Goal: Information Seeking & Learning: Learn about a topic

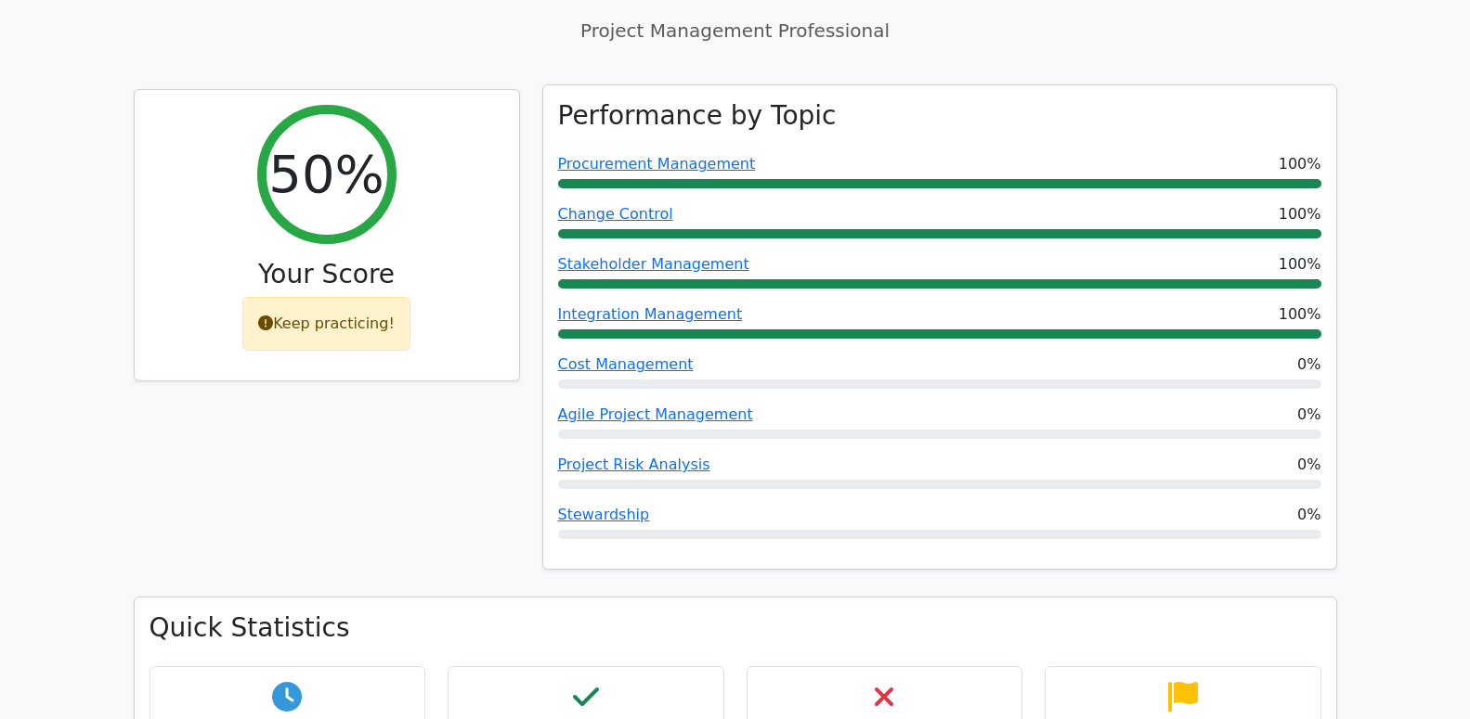
scroll to position [758, 0]
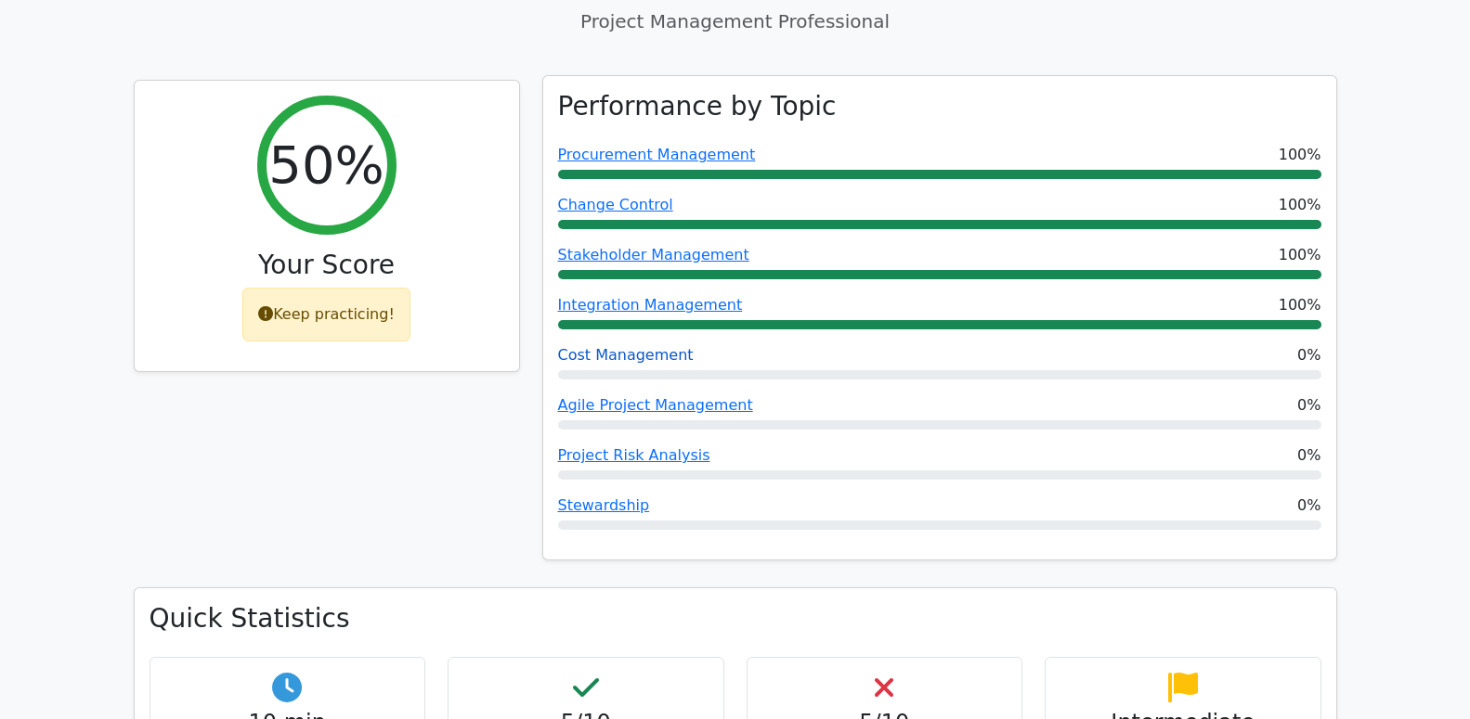
click at [646, 346] on link "Cost Management" at bounding box center [626, 355] width 136 height 18
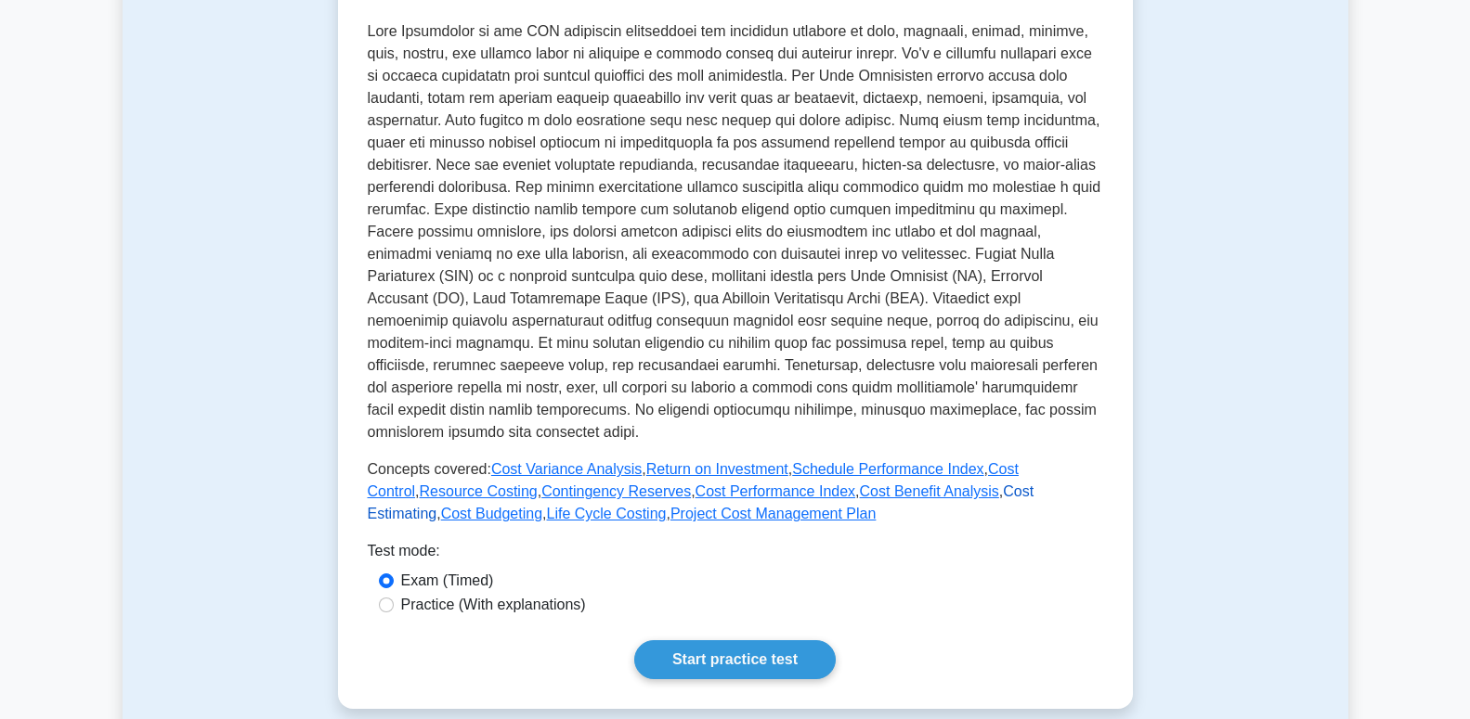
scroll to position [379, 0]
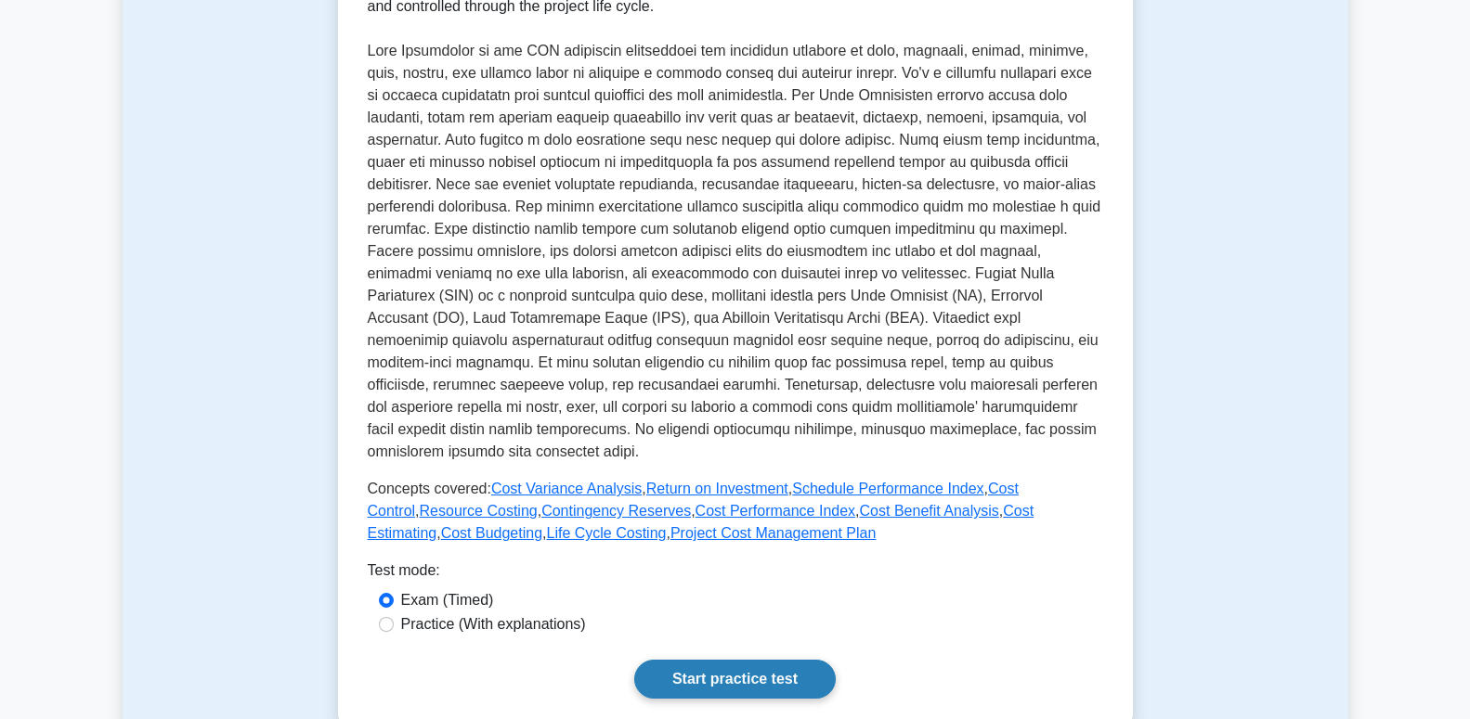
click at [799, 683] on link "Start practice test" at bounding box center [734, 679] width 201 height 39
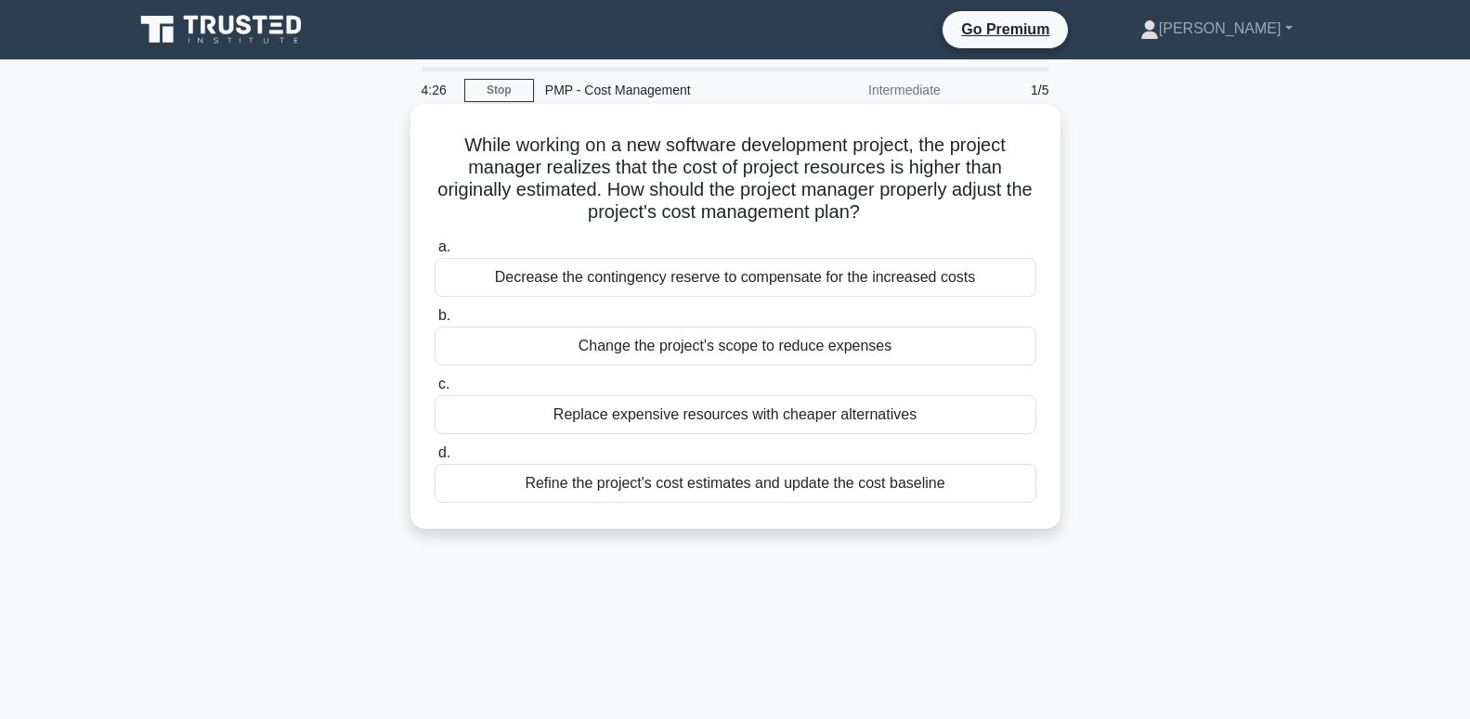
click at [913, 277] on div "Decrease the contingency reserve to compensate for the increased costs" at bounding box center [735, 277] width 602 height 39
click at [434, 253] on input "a. Decrease the contingency reserve to compensate for the increased costs" at bounding box center [434, 247] width 0 height 12
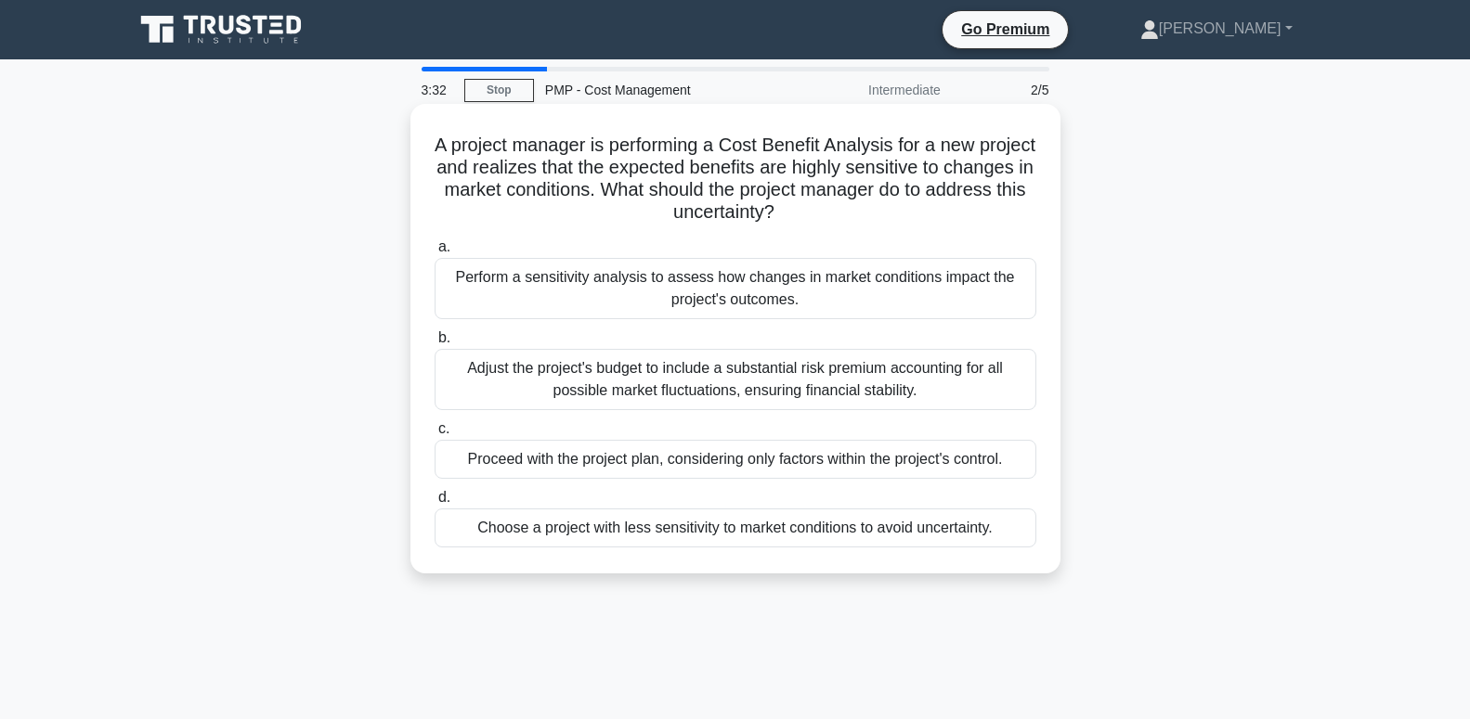
click at [925, 302] on div "Perform a sensitivity analysis to assess how changes in market conditions impac…" at bounding box center [735, 288] width 602 height 61
click at [434, 253] on input "a. Perform a sensitivity analysis to assess how changes in market conditions im…" at bounding box center [434, 247] width 0 height 12
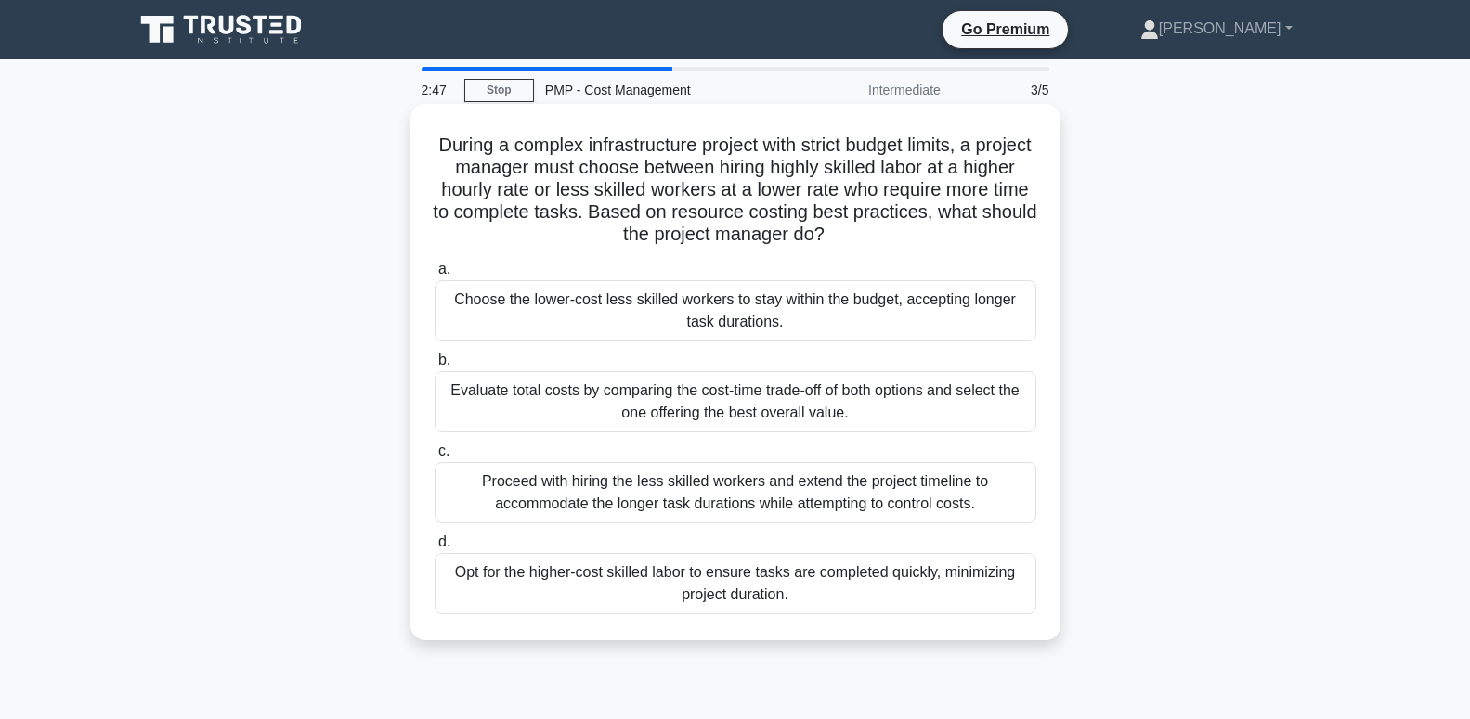
click at [802, 396] on div "Evaluate total costs by comparing the cost-time trade-off of both options and s…" at bounding box center [735, 401] width 602 height 61
click at [434, 367] on input "b. Evaluate total costs by comparing the cost-time trade-off of both options an…" at bounding box center [434, 361] width 0 height 12
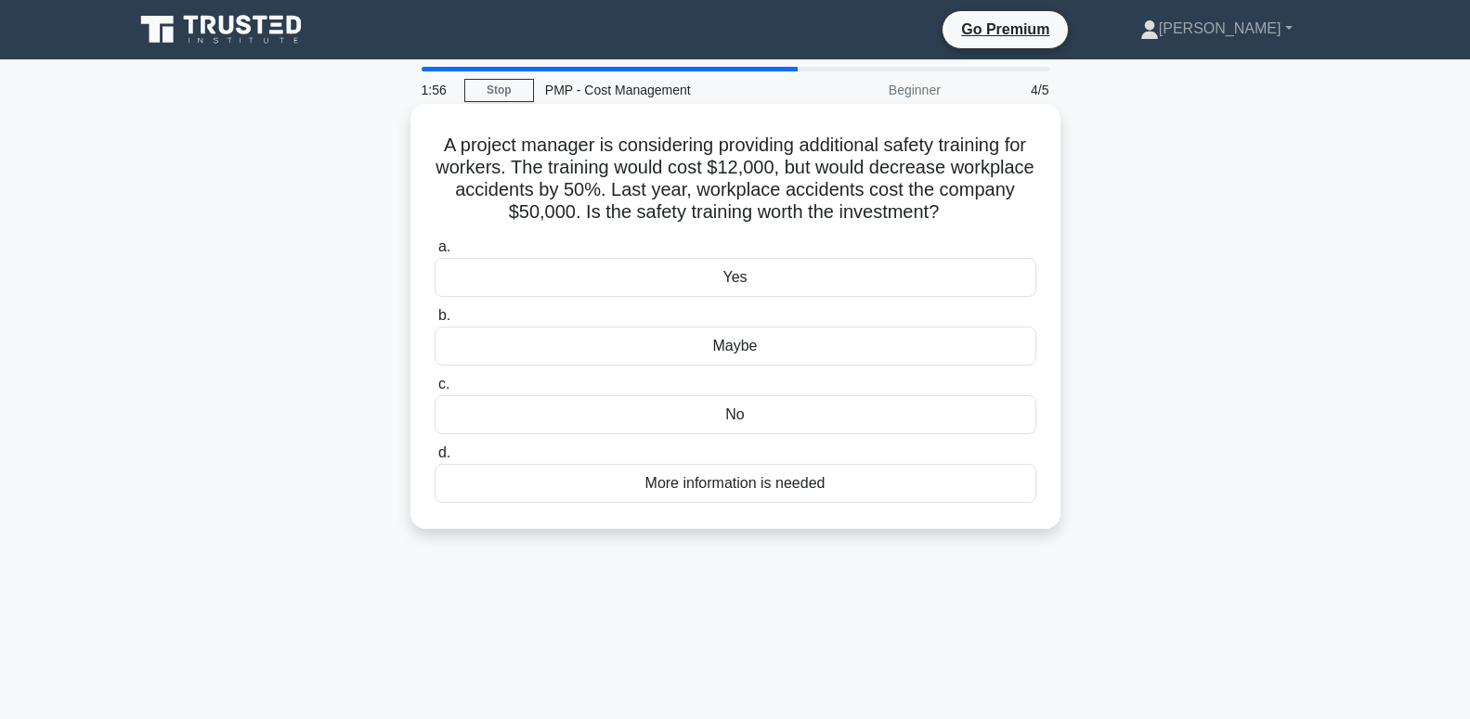
click at [893, 489] on div "More information is needed" at bounding box center [735, 483] width 602 height 39
click at [434, 460] on input "d. More information is needed" at bounding box center [434, 453] width 0 height 12
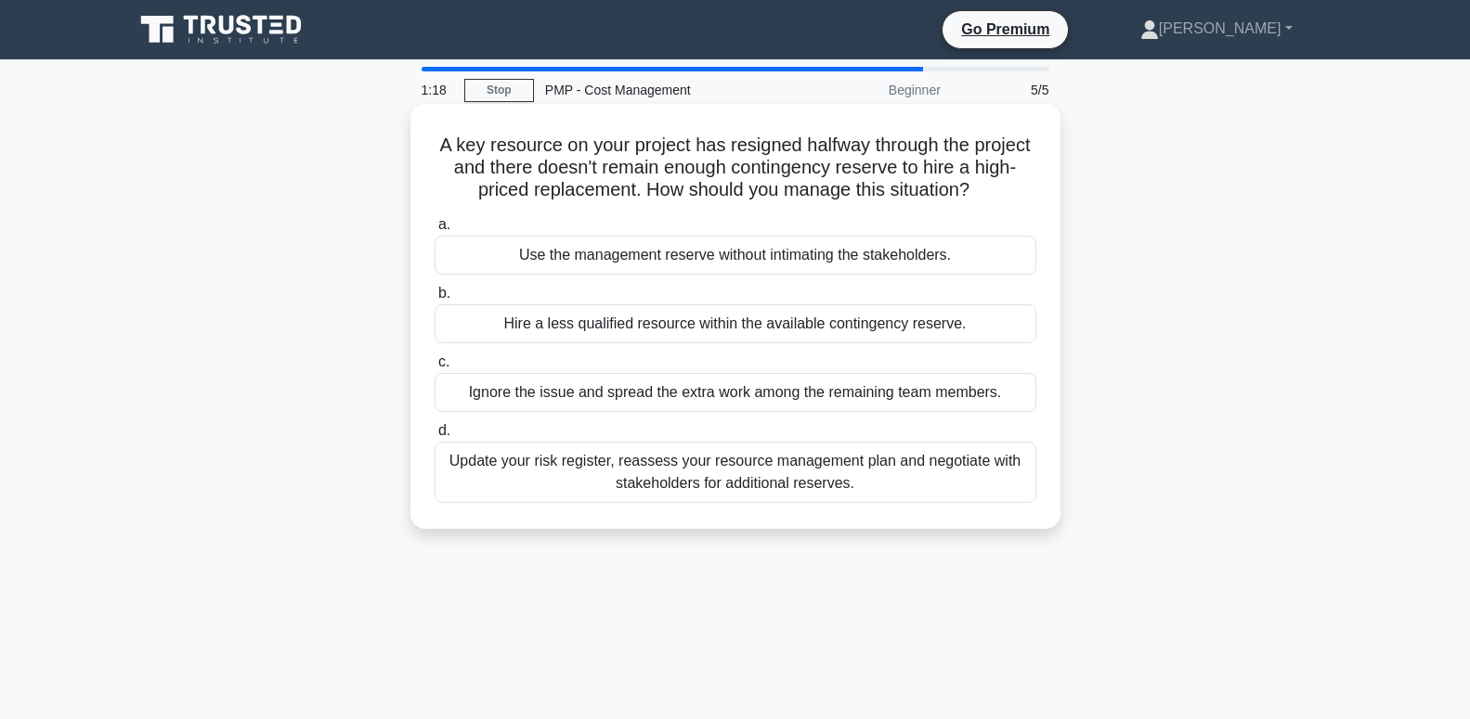
click at [944, 459] on div "Update your risk register, reassess your resource management plan and negotiate…" at bounding box center [735, 472] width 602 height 61
click at [434, 437] on input "d. Update your risk register, reassess your resource management plan and negoti…" at bounding box center [434, 431] width 0 height 12
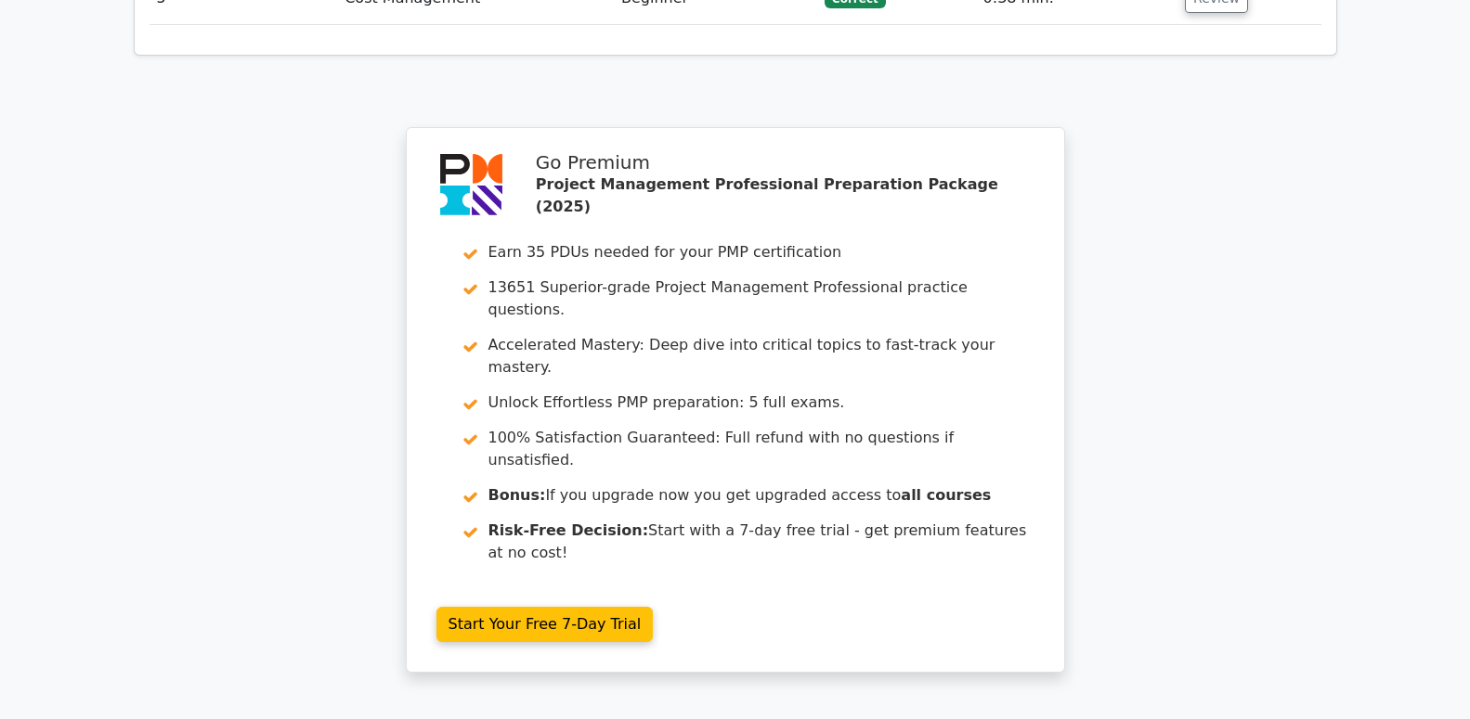
scroll to position [2746, 0]
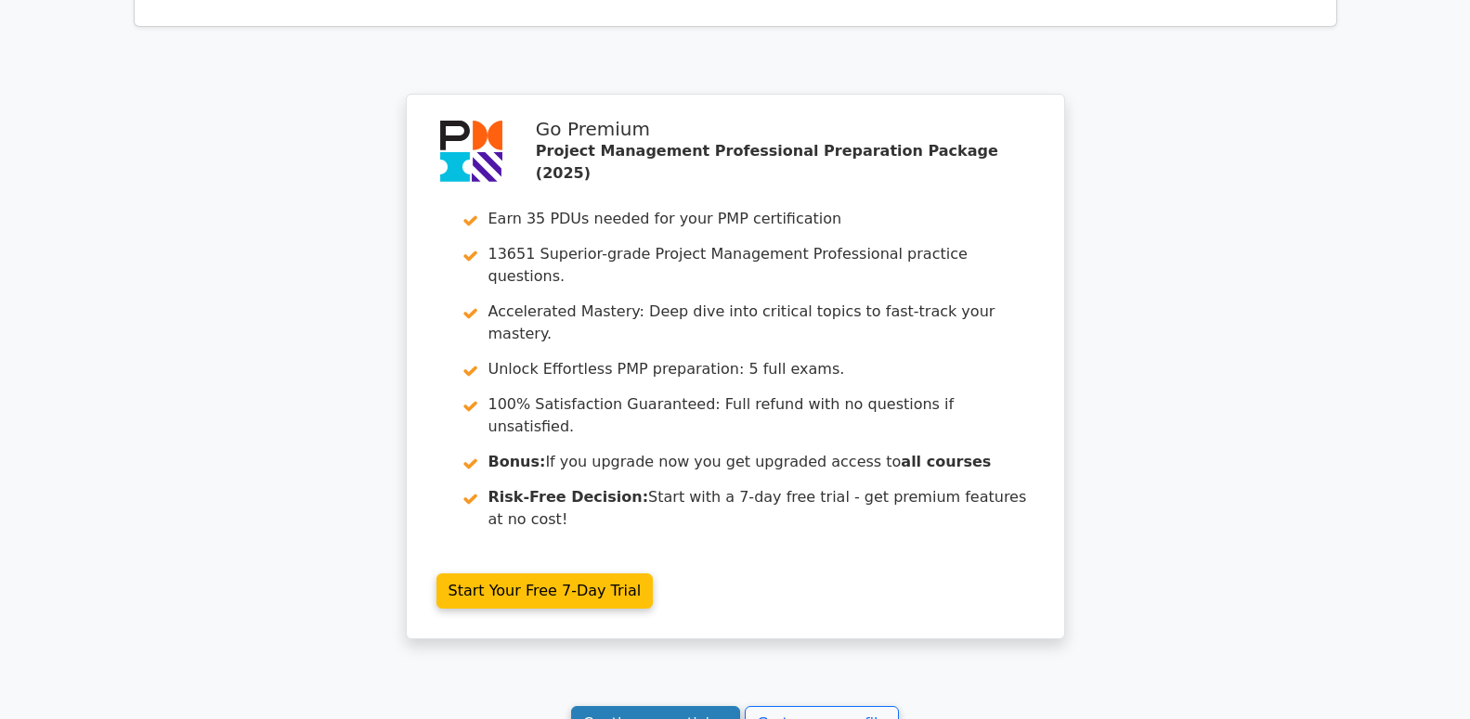
click at [693, 706] on link "Continue practicing" at bounding box center [656, 723] width 170 height 35
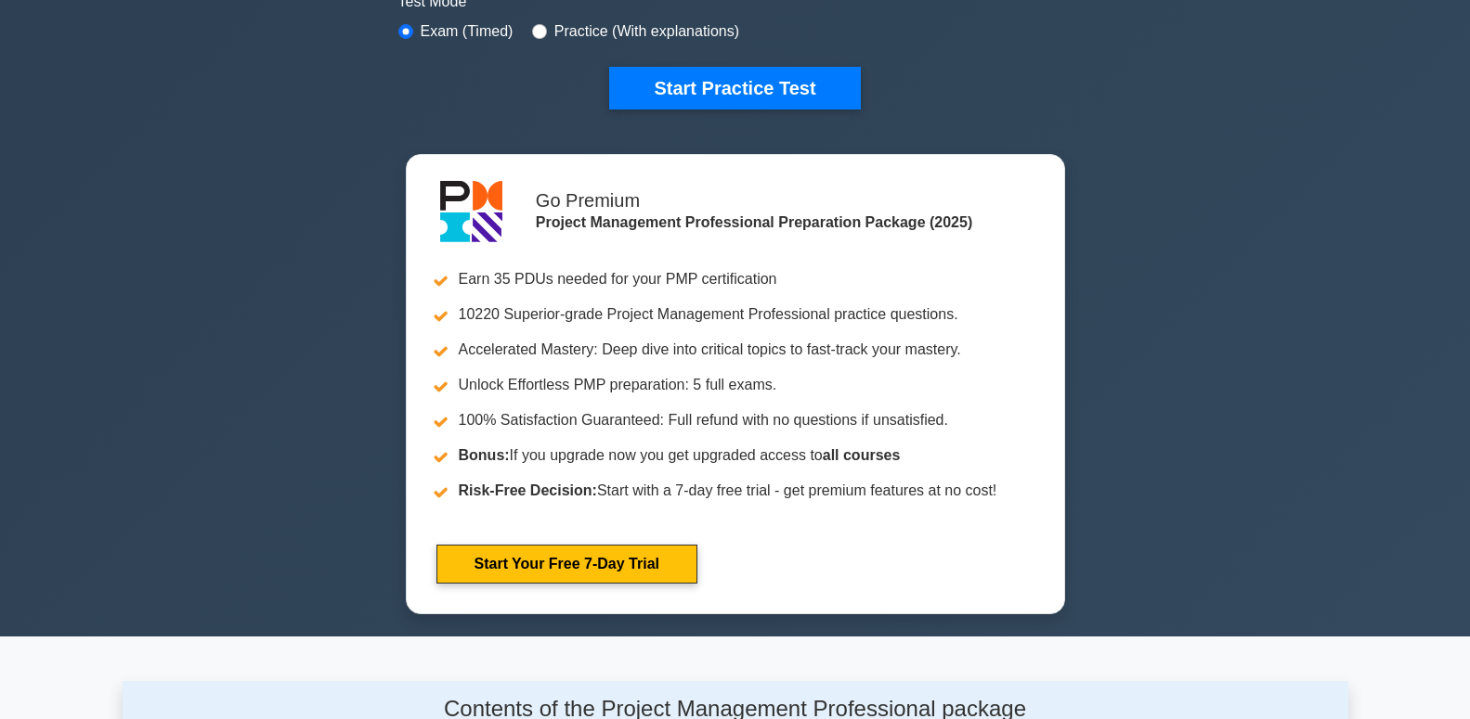
scroll to position [568, 0]
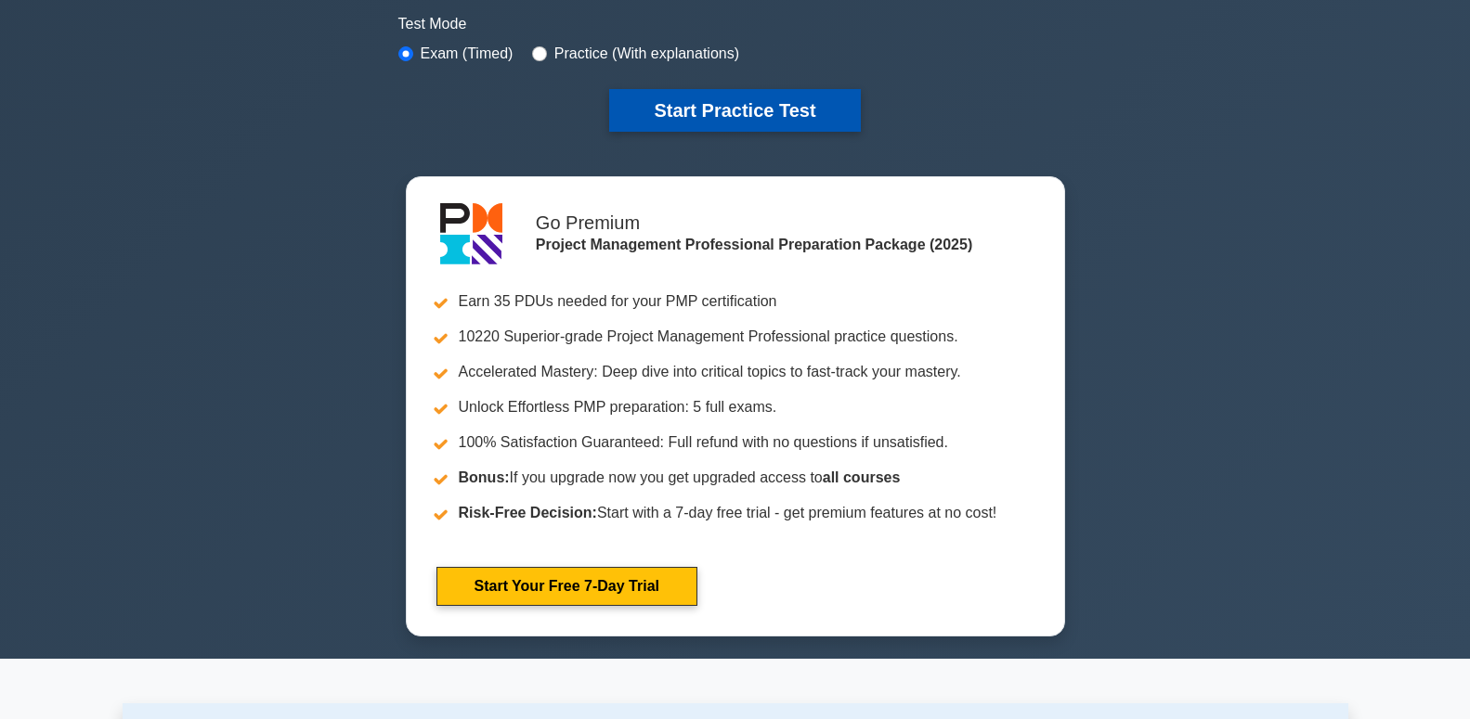
click at [784, 125] on button "Start Practice Test" at bounding box center [734, 110] width 251 height 43
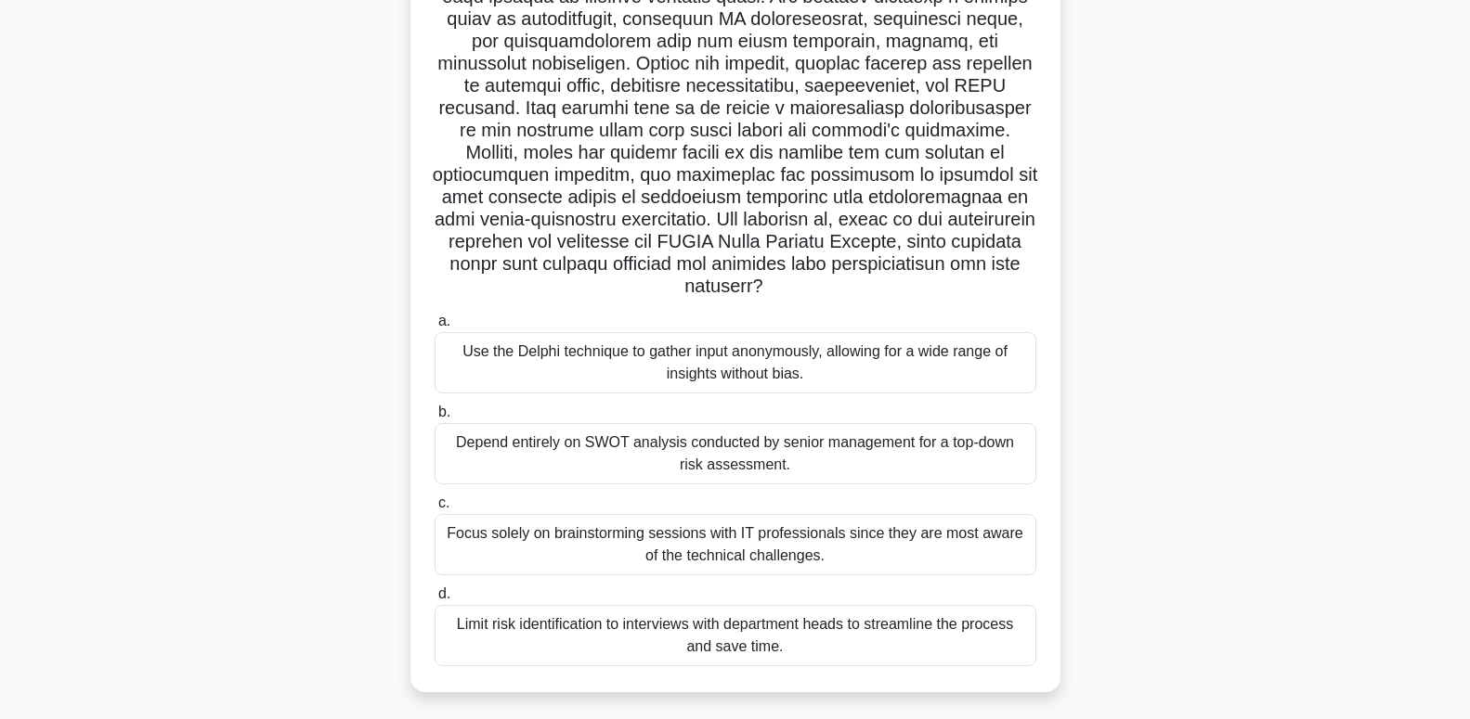
scroll to position [283, 0]
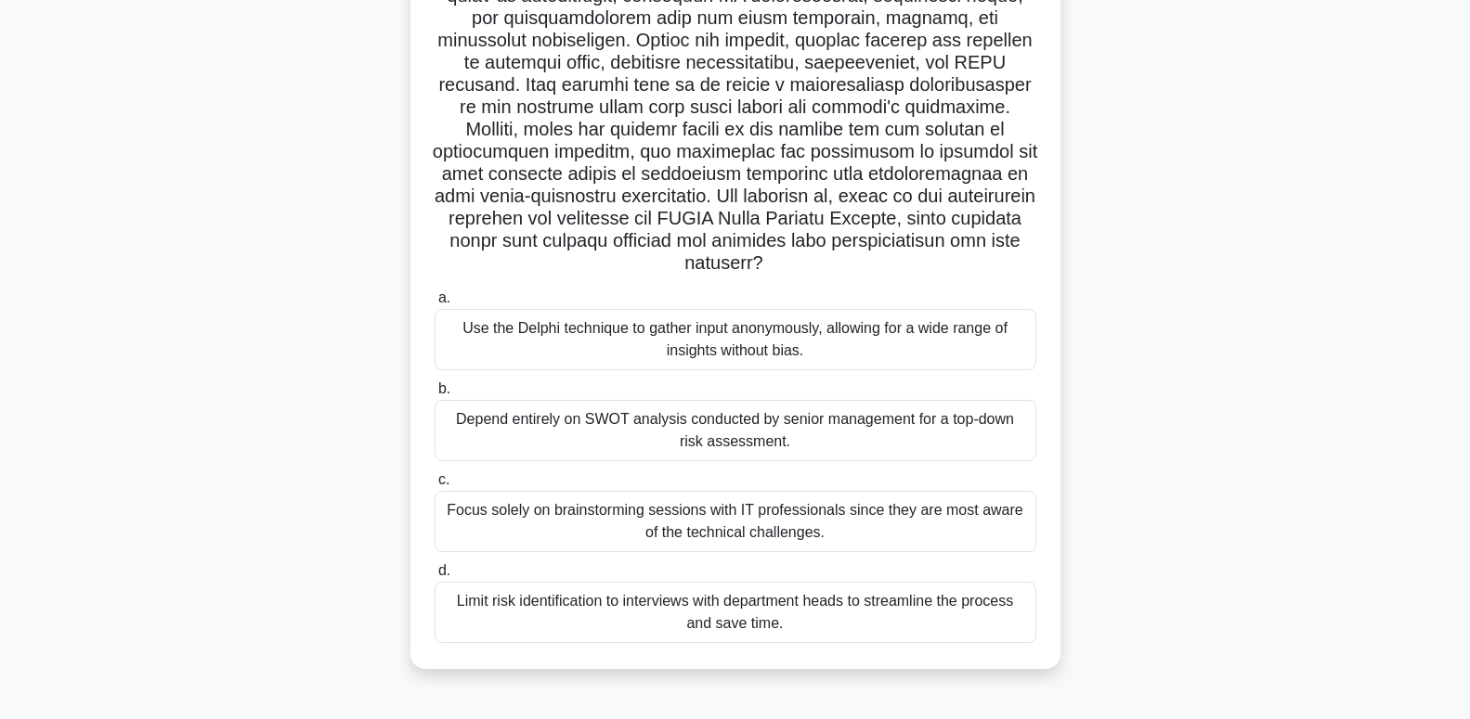
click at [864, 322] on div "Use the Delphi technique to gather input anonymously, allowing for a wide range…" at bounding box center [735, 339] width 602 height 61
click at [434, 304] on input "a. Use the Delphi technique to gather input anonymously, allowing for a wide ra…" at bounding box center [434, 298] width 0 height 12
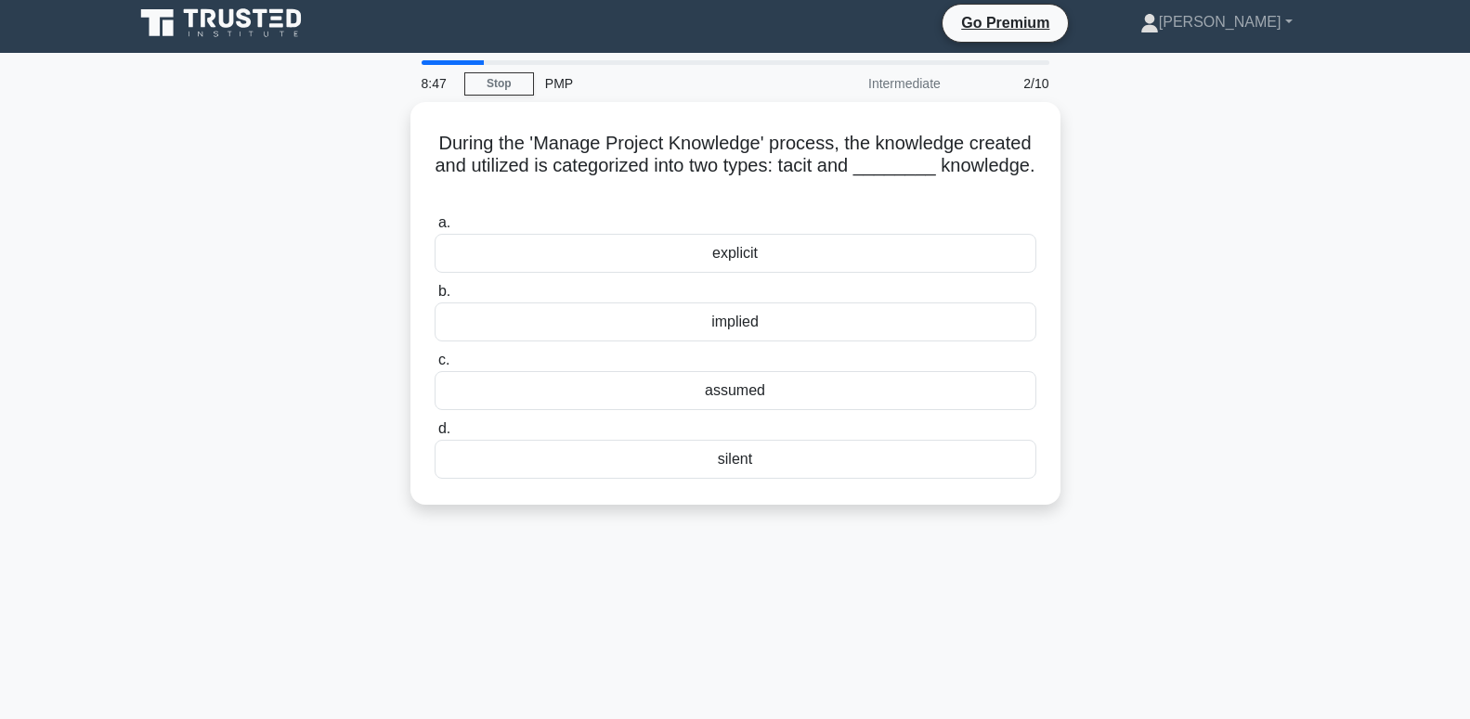
scroll to position [0, 0]
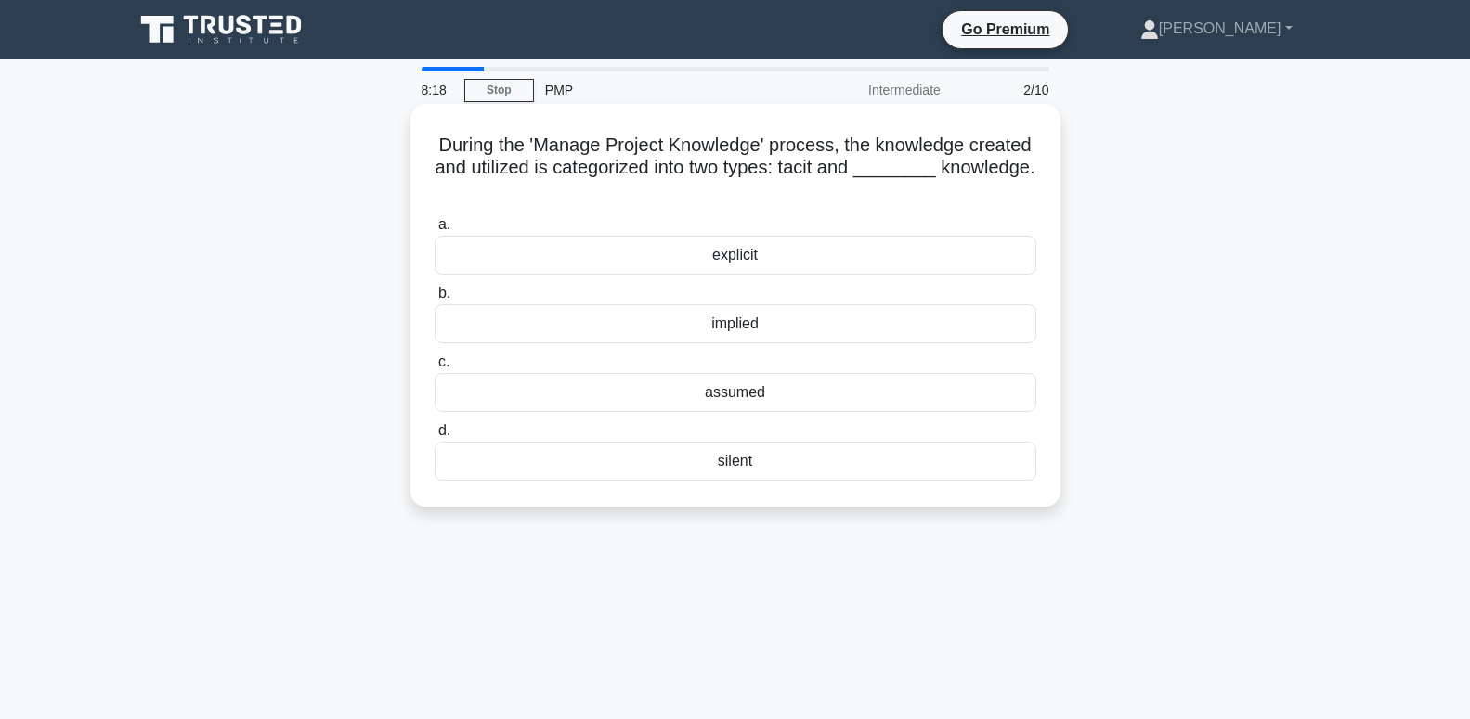
click at [928, 271] on div "explicit" at bounding box center [735, 255] width 602 height 39
click at [434, 231] on input "a. explicit" at bounding box center [434, 225] width 0 height 12
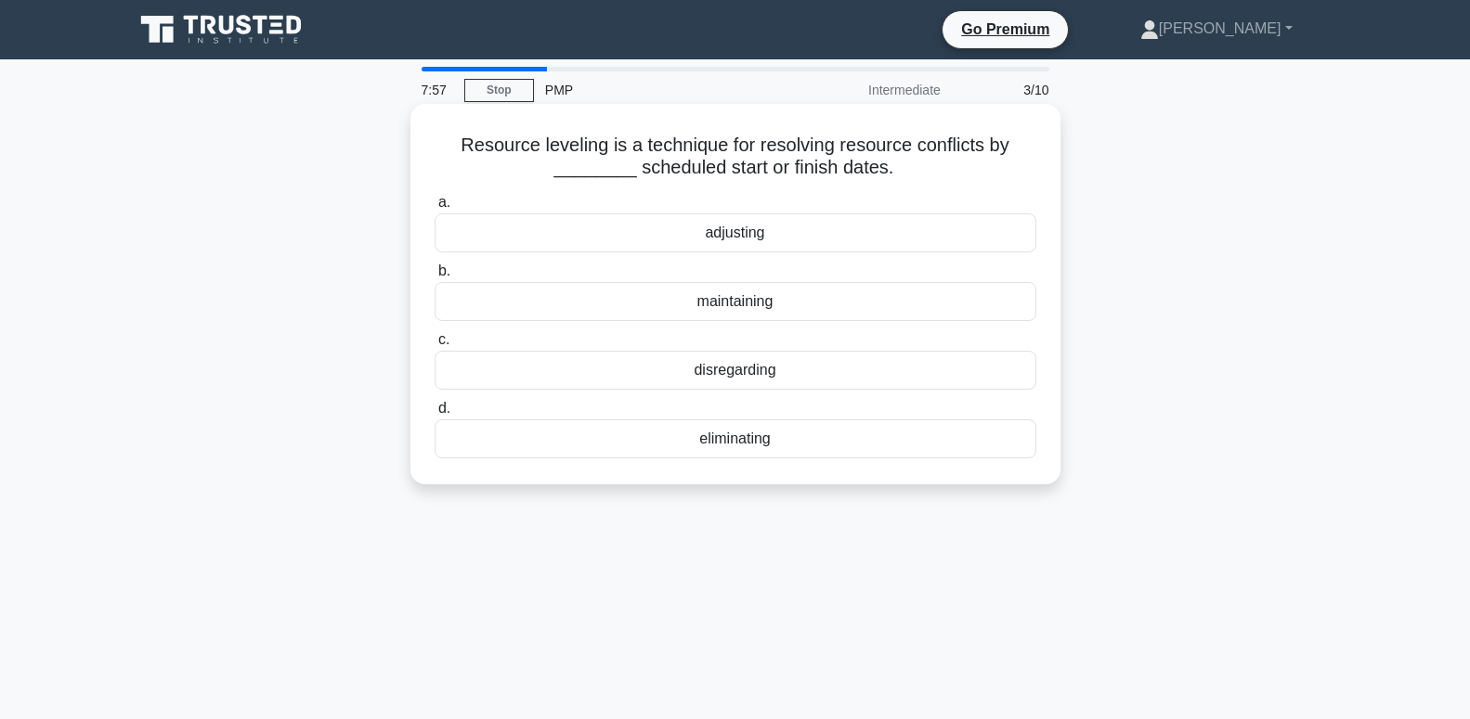
click at [815, 304] on div "maintaining" at bounding box center [735, 301] width 602 height 39
click at [434, 278] on input "b. maintaining" at bounding box center [434, 272] width 0 height 12
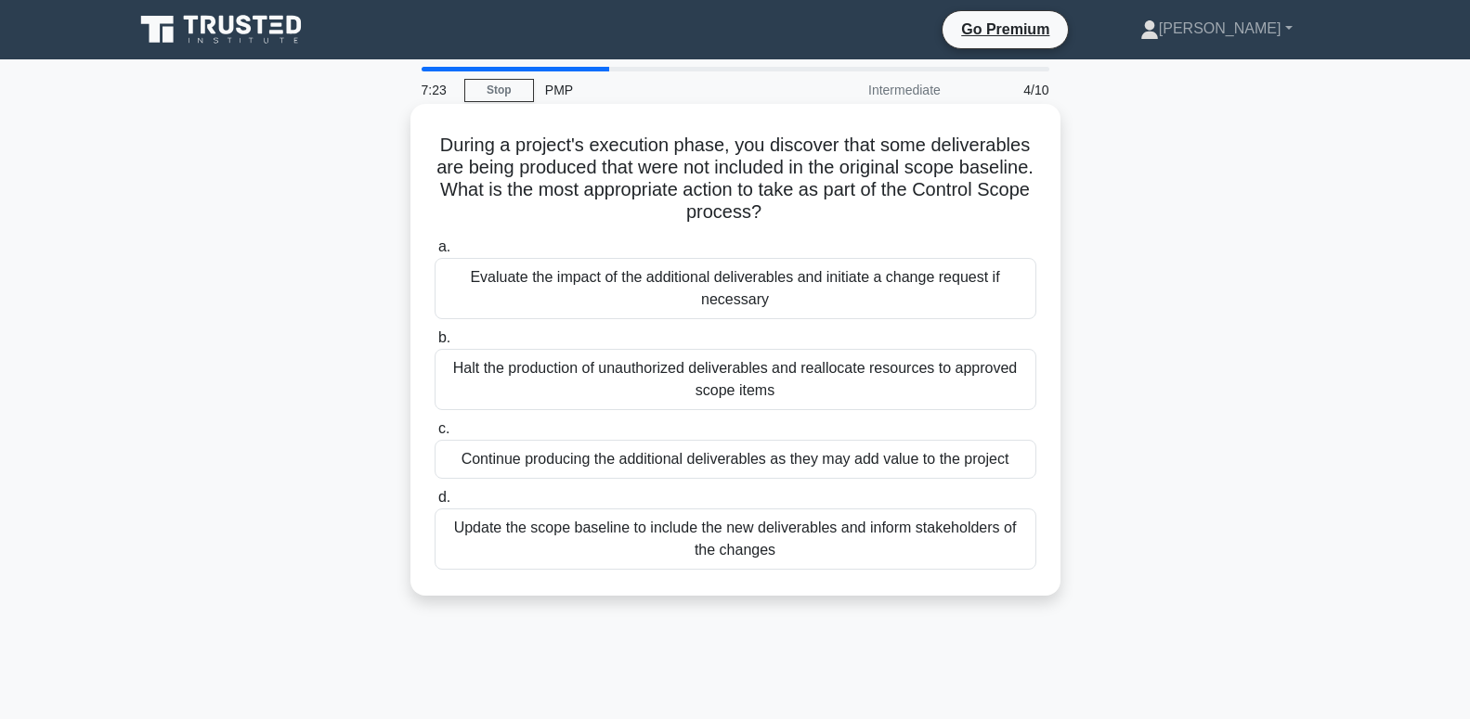
click at [725, 286] on div "Evaluate the impact of the additional deliverables and initiate a change reques…" at bounding box center [735, 288] width 602 height 61
click at [434, 253] on input "a. Evaluate the impact of the additional deliverables and initiate a change req…" at bounding box center [434, 247] width 0 height 12
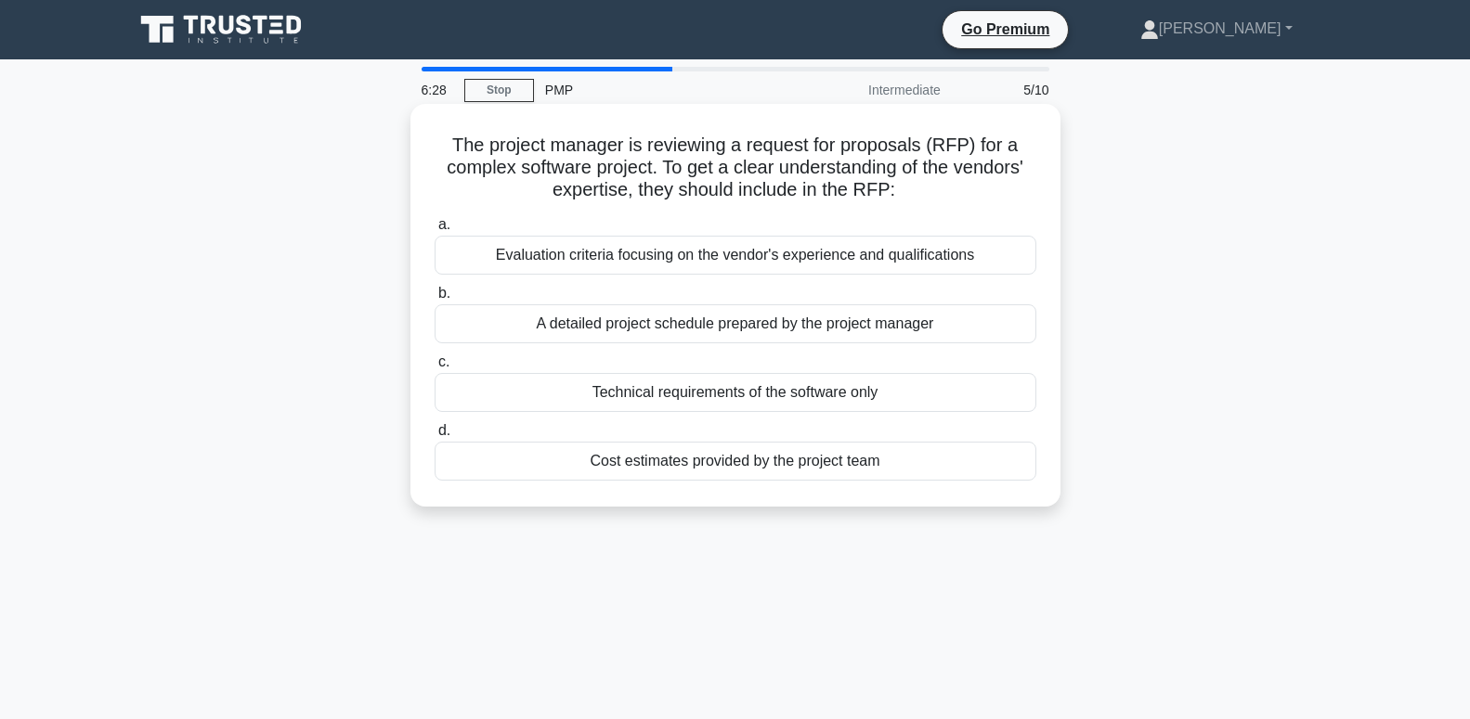
click at [960, 259] on div "Evaluation criteria focusing on the vendor's experience and qualifications" at bounding box center [735, 255] width 602 height 39
click at [434, 231] on input "a. Evaluation criteria focusing on the vendor's experience and qualifications" at bounding box center [434, 225] width 0 height 12
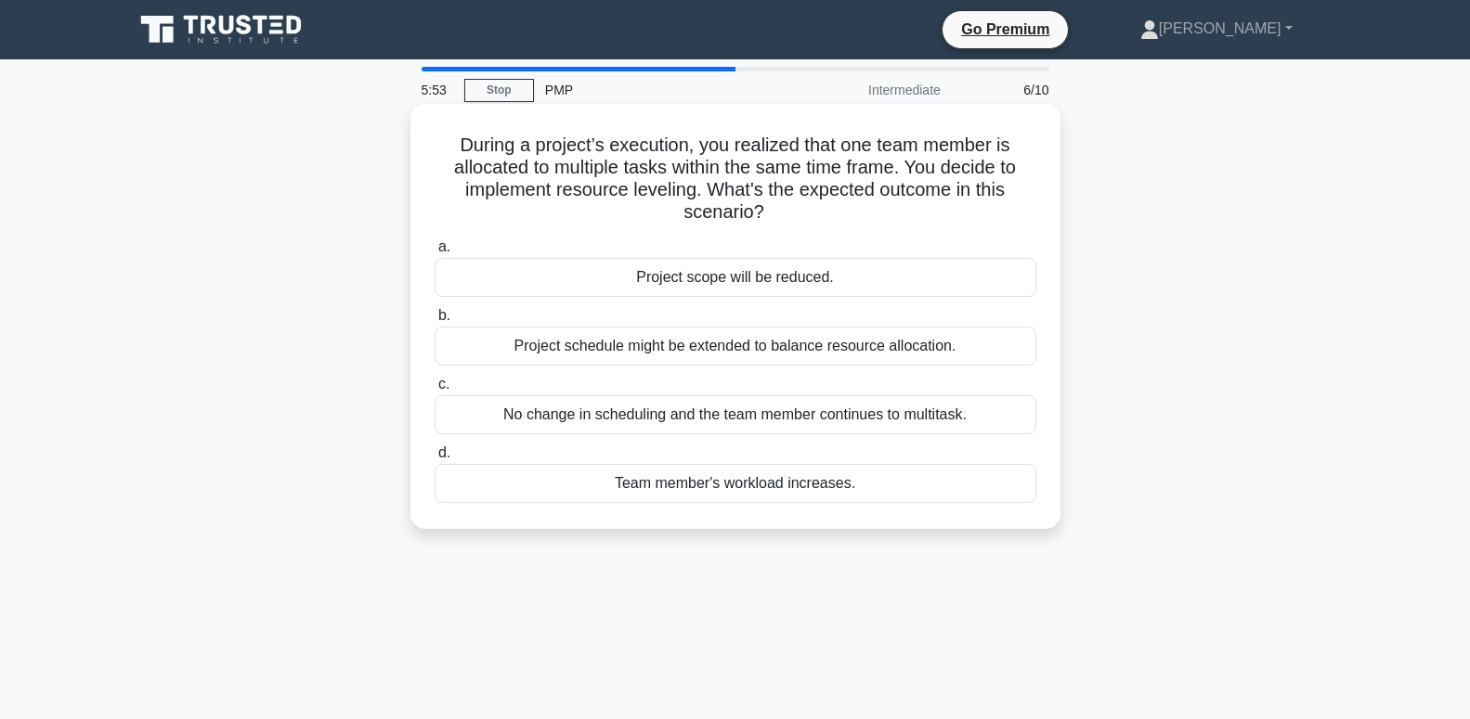
click at [957, 355] on div "Project schedule might be extended to balance resource allocation." at bounding box center [735, 346] width 602 height 39
click at [434, 322] on input "b. Project schedule might be extended to balance resource allocation." at bounding box center [434, 316] width 0 height 12
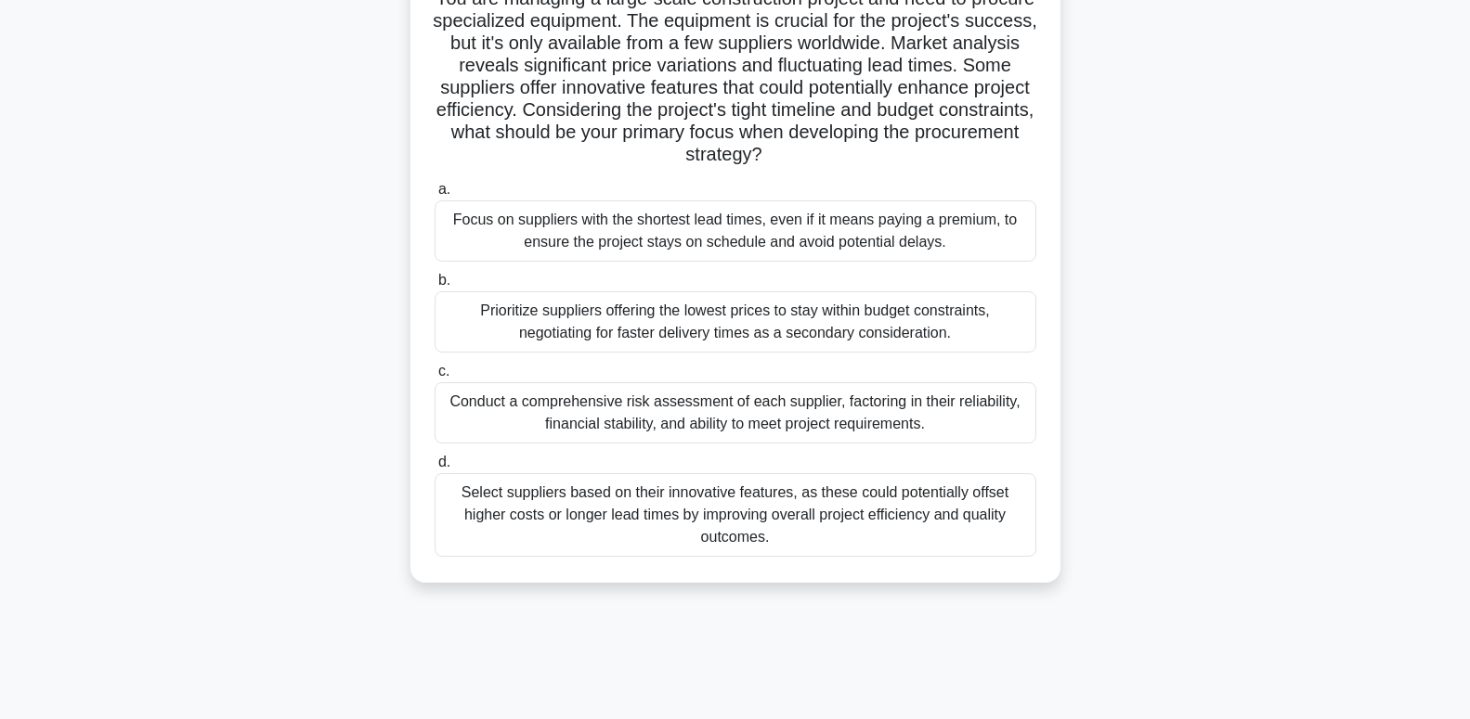
scroll to position [189, 0]
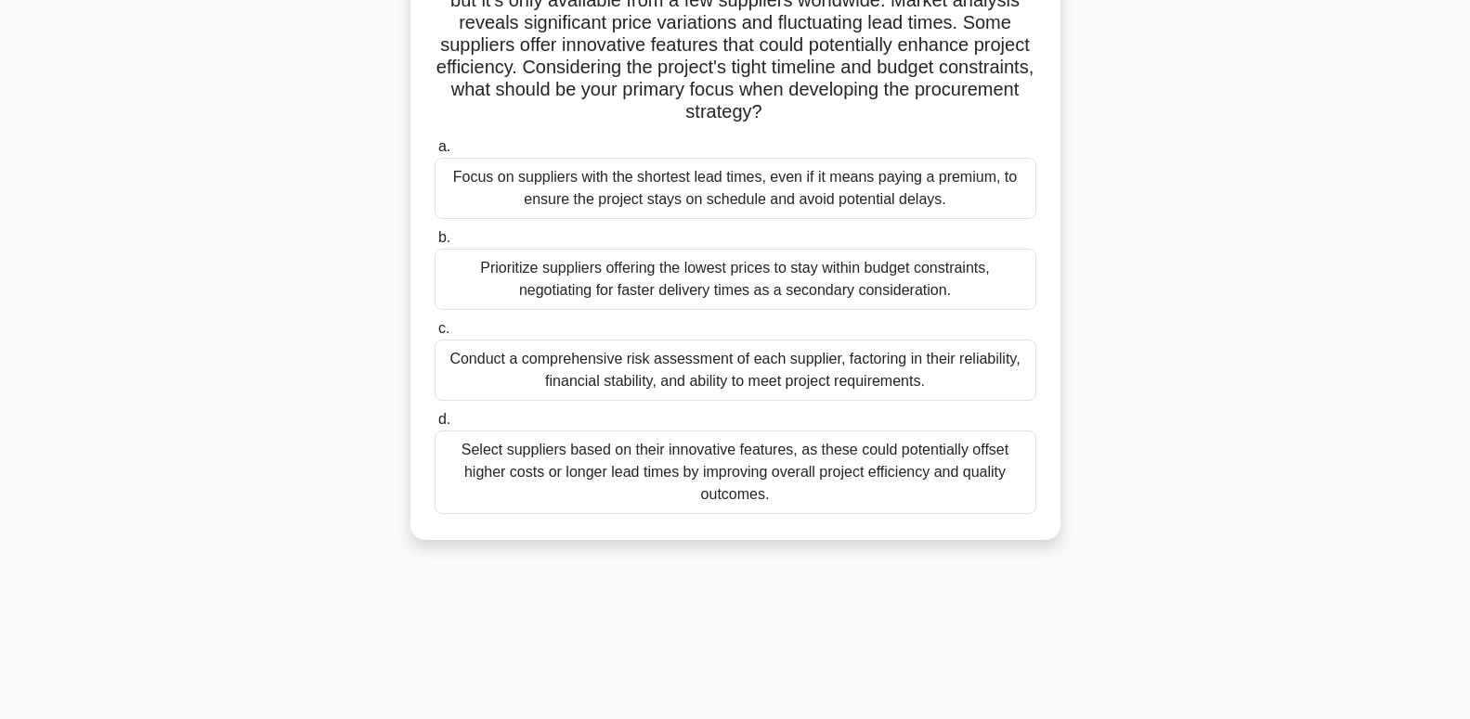
click at [946, 382] on div "Conduct a comprehensive risk assessment of each supplier, factoring in their re…" at bounding box center [735, 370] width 602 height 61
click at [434, 335] on input "c. Conduct a comprehensive risk assessment of each supplier, factoring in their…" at bounding box center [434, 329] width 0 height 12
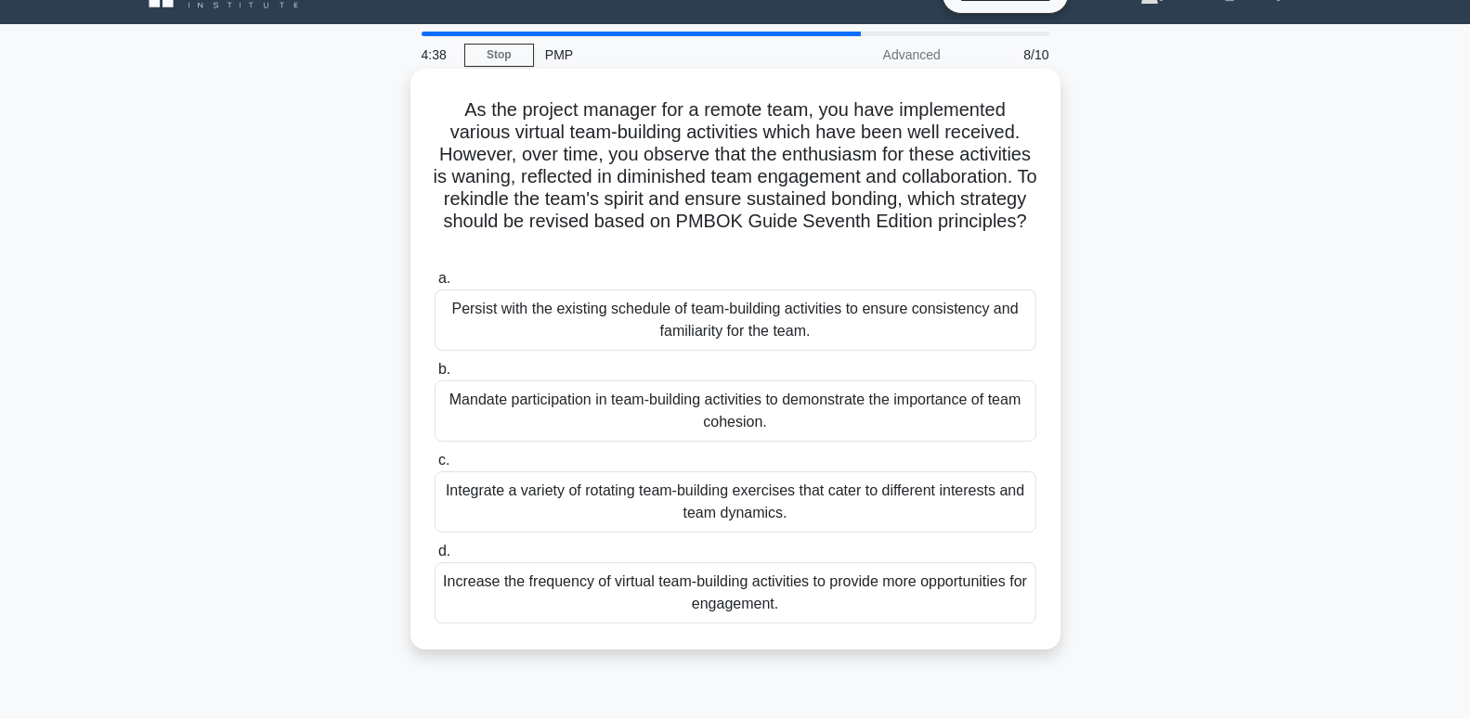
scroll to position [0, 0]
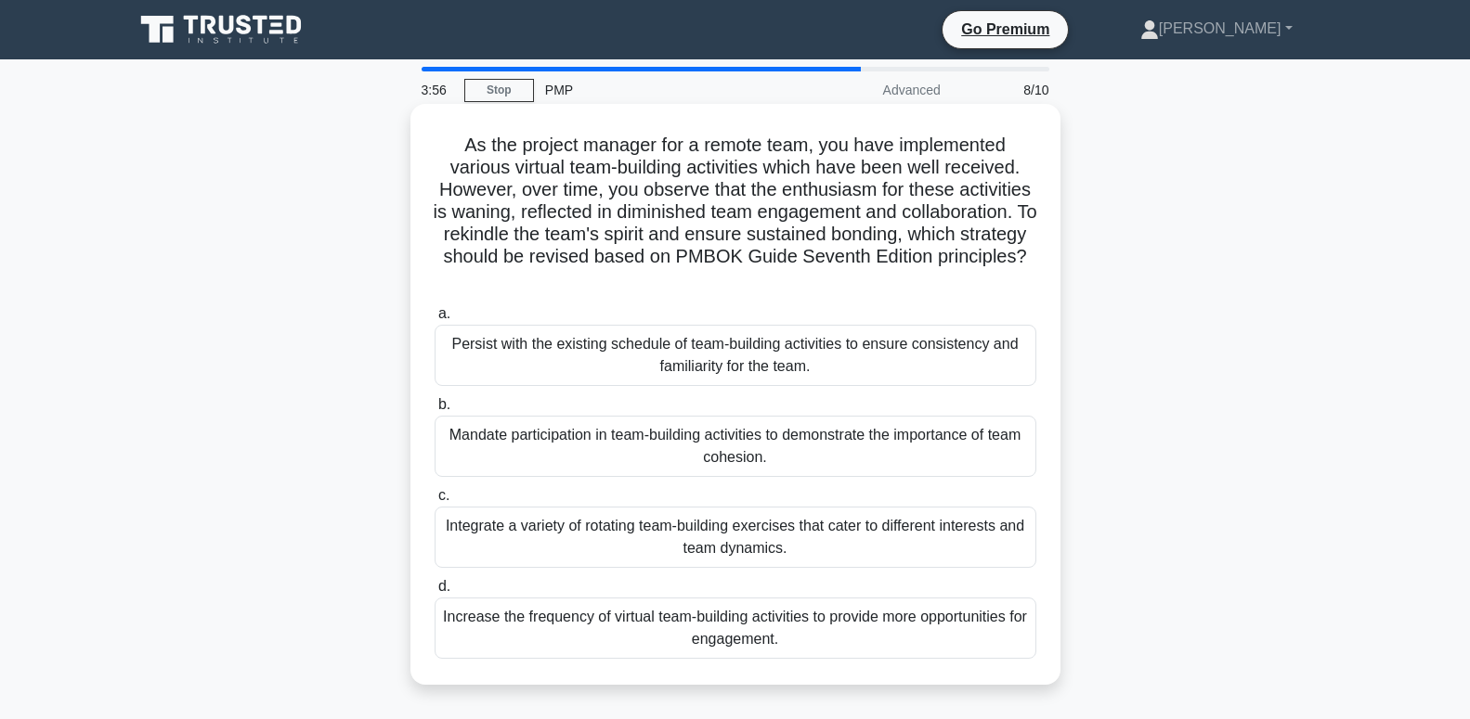
click at [966, 507] on div "Integrate a variety of rotating team-building exercises that cater to different…" at bounding box center [735, 537] width 602 height 61
click at [434, 502] on input "c. Integrate a variety of rotating team-building exercises that cater to differ…" at bounding box center [434, 496] width 0 height 12
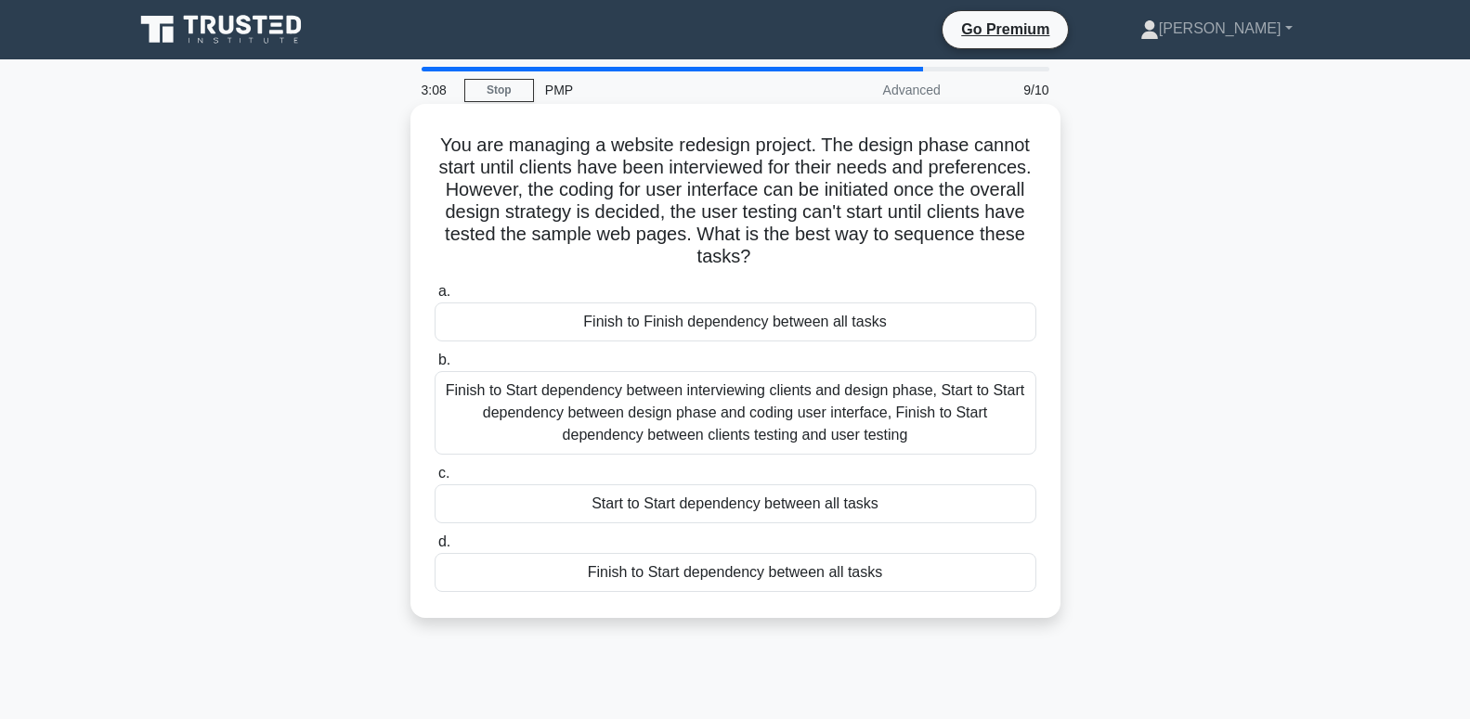
click at [909, 424] on div "Finish to Start dependency between interviewing clients and design phase, Start…" at bounding box center [735, 413] width 602 height 84
click at [434, 367] on input "b. Finish to Start dependency between interviewing clients and design phase, St…" at bounding box center [434, 361] width 0 height 12
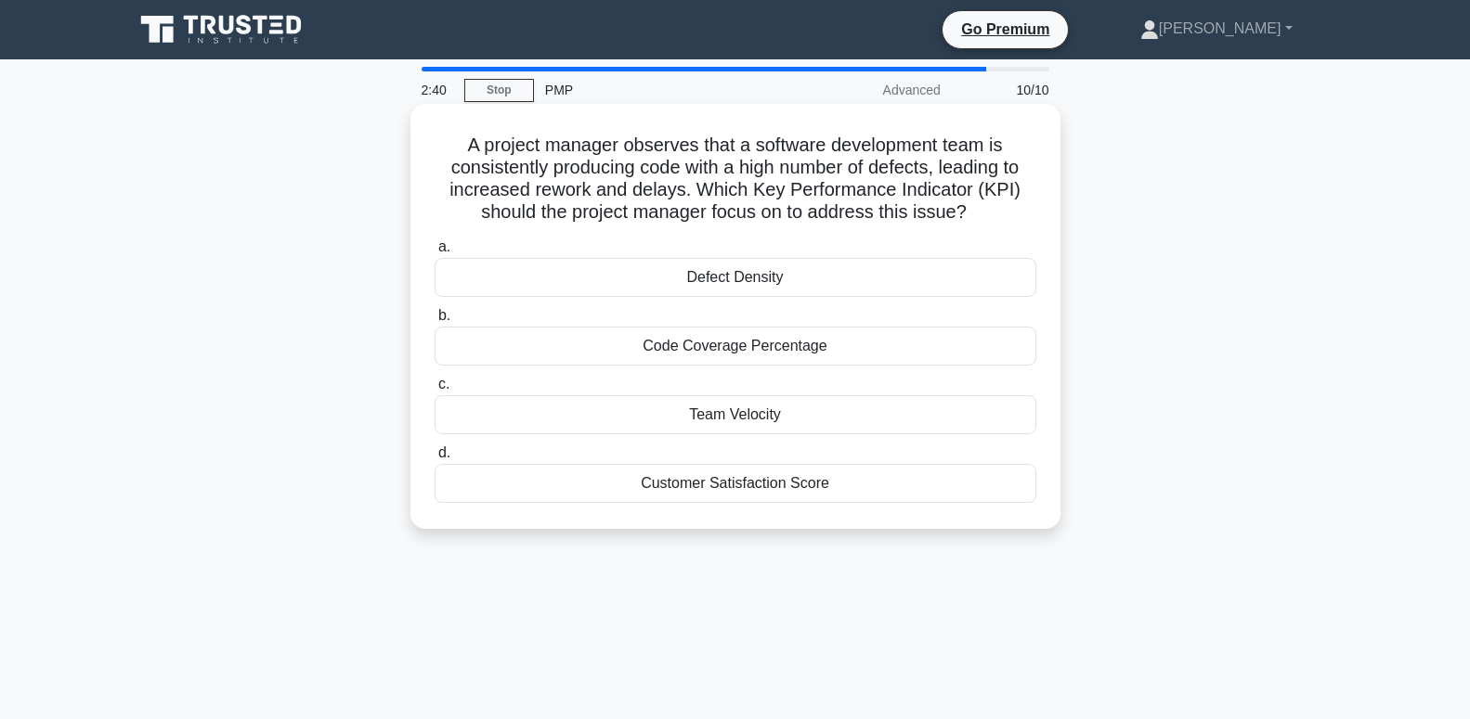
click at [794, 488] on div "Customer Satisfaction Score" at bounding box center [735, 483] width 602 height 39
click at [434, 460] on input "d. Customer Satisfaction Score" at bounding box center [434, 453] width 0 height 12
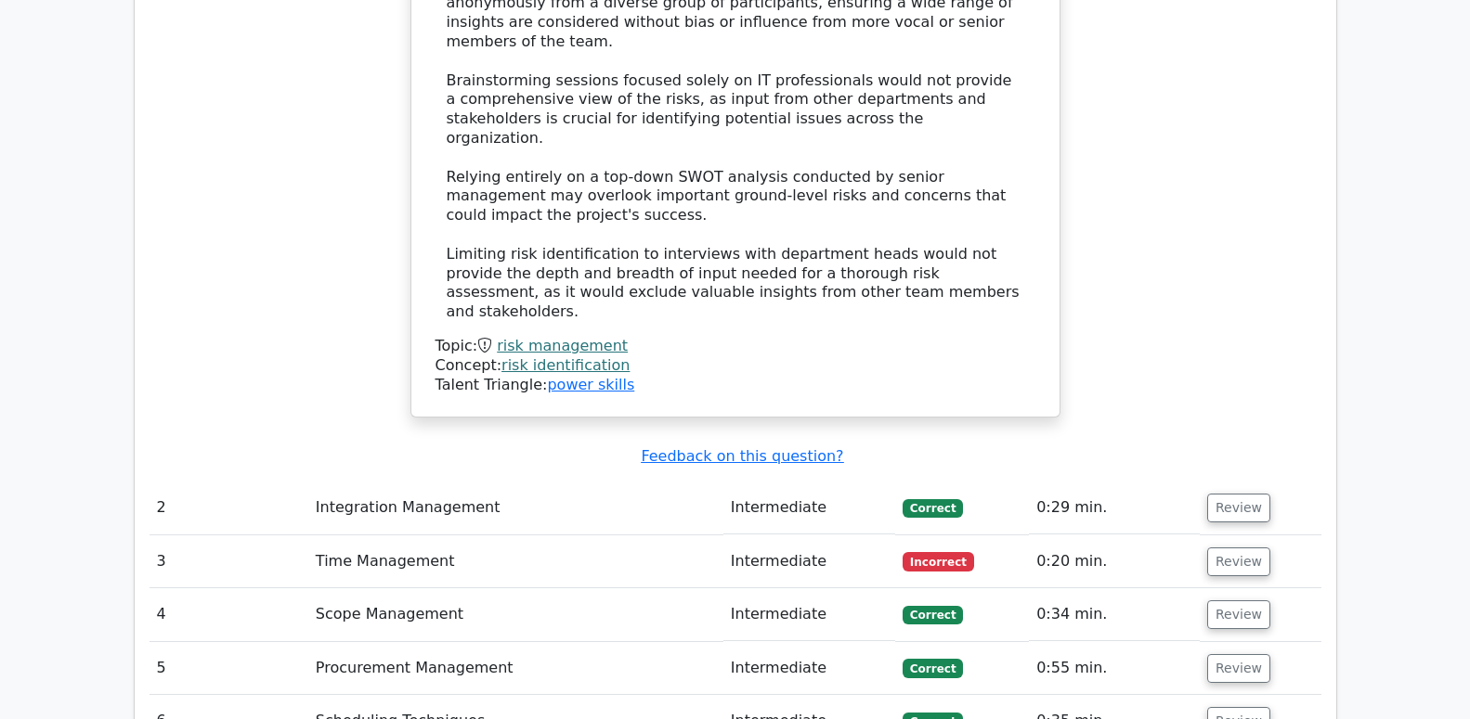
scroll to position [2841, 0]
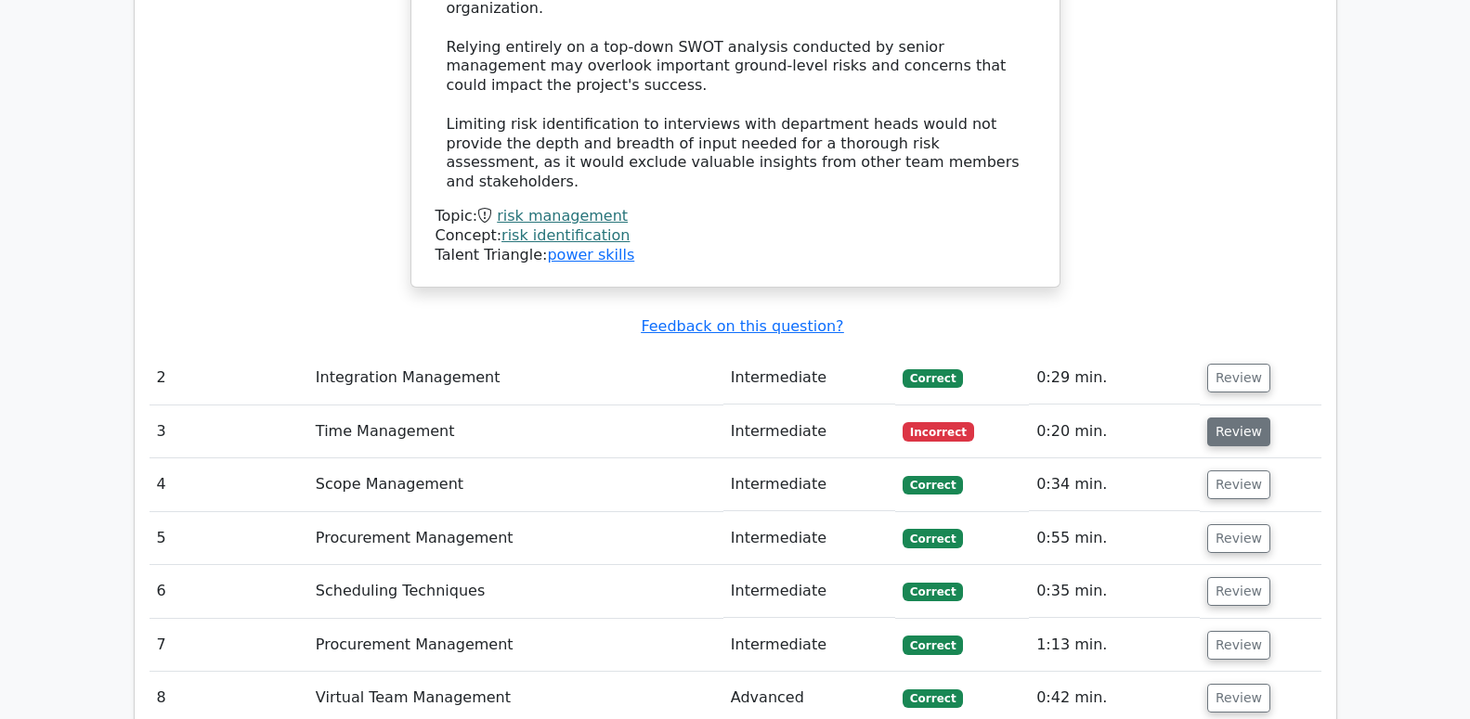
click at [1257, 418] on button "Review" at bounding box center [1238, 432] width 63 height 29
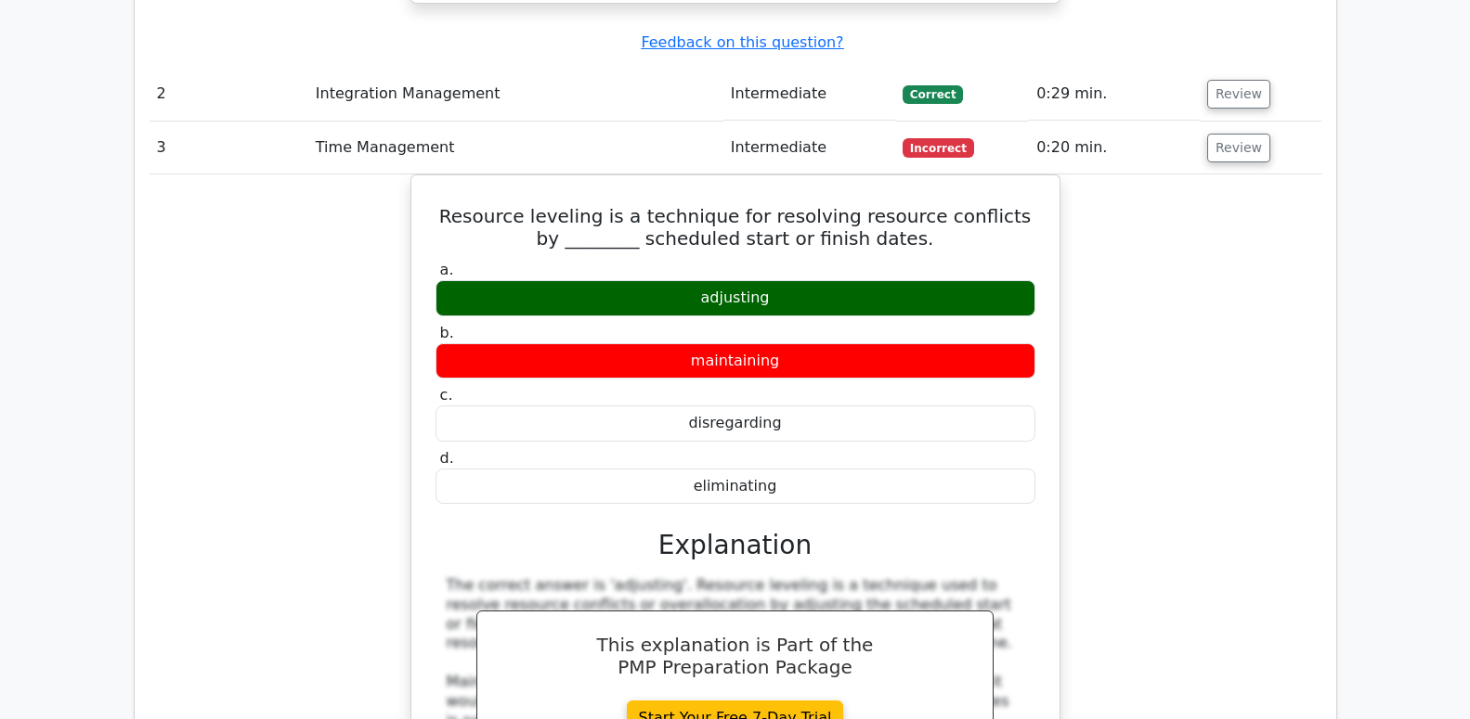
scroll to position [3598, 0]
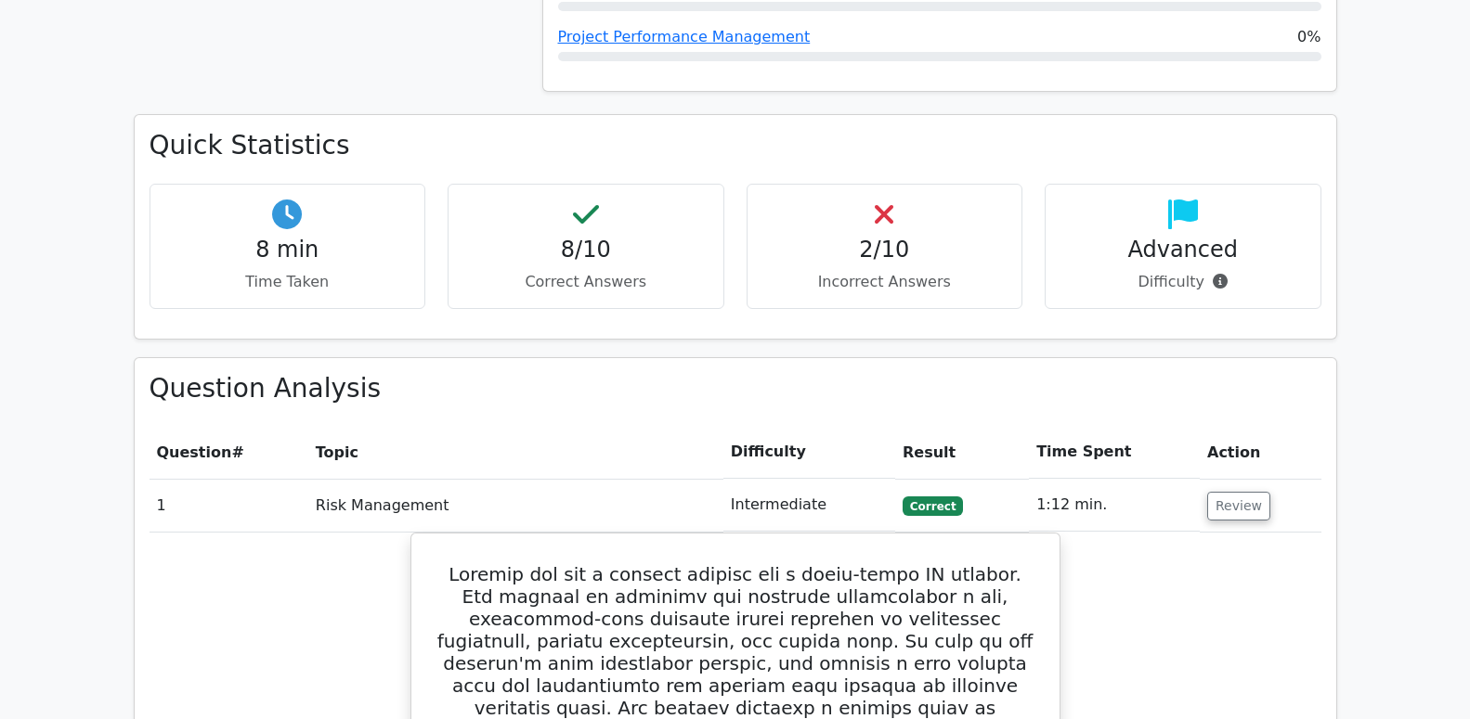
scroll to position [852, 0]
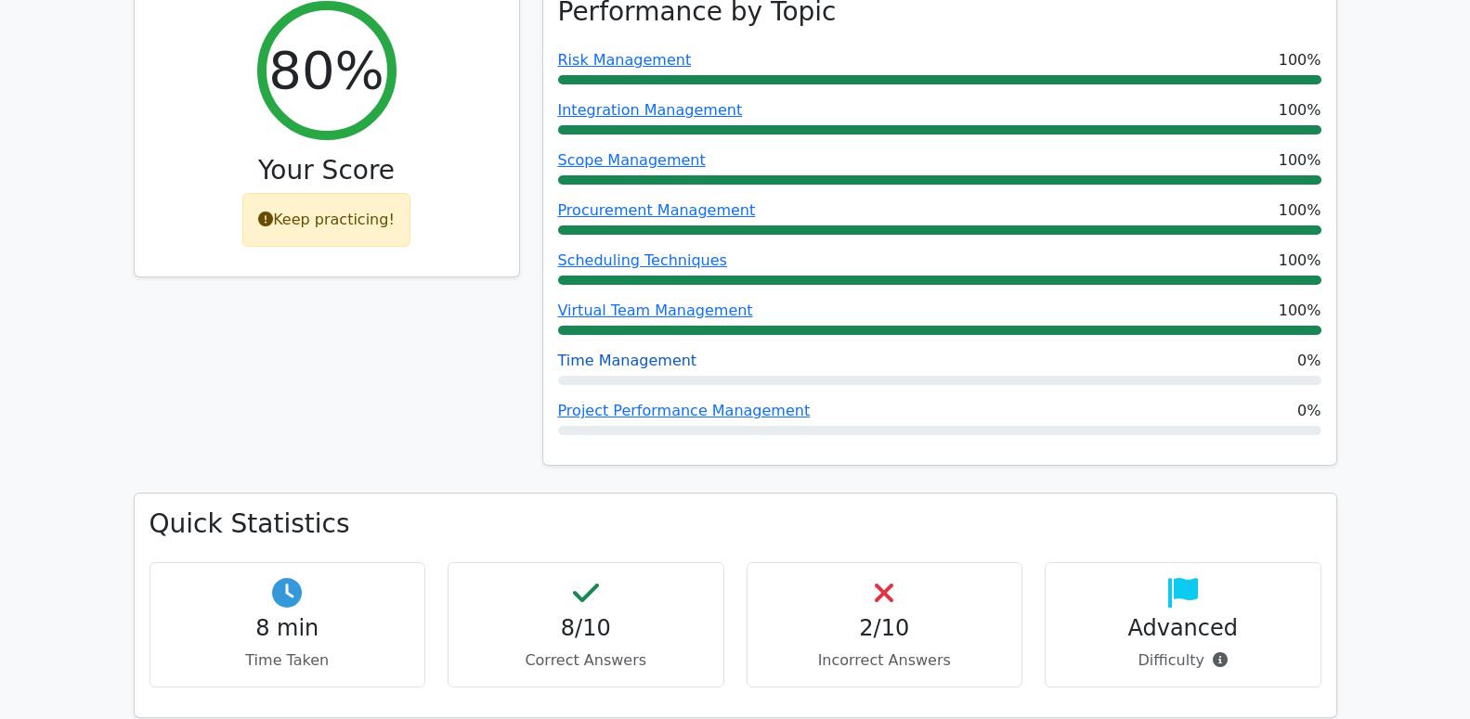
click at [621, 352] on link "Time Management" at bounding box center [627, 361] width 139 height 18
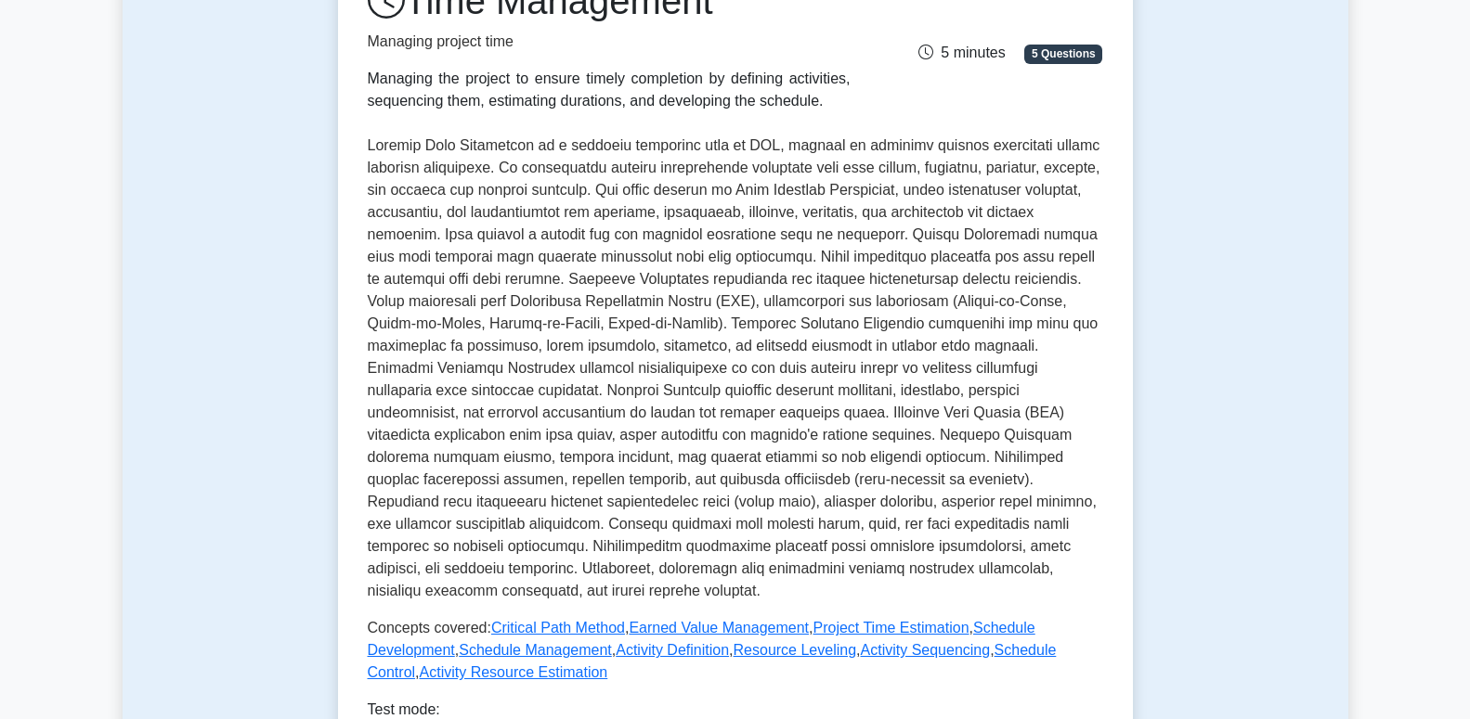
scroll to position [568, 0]
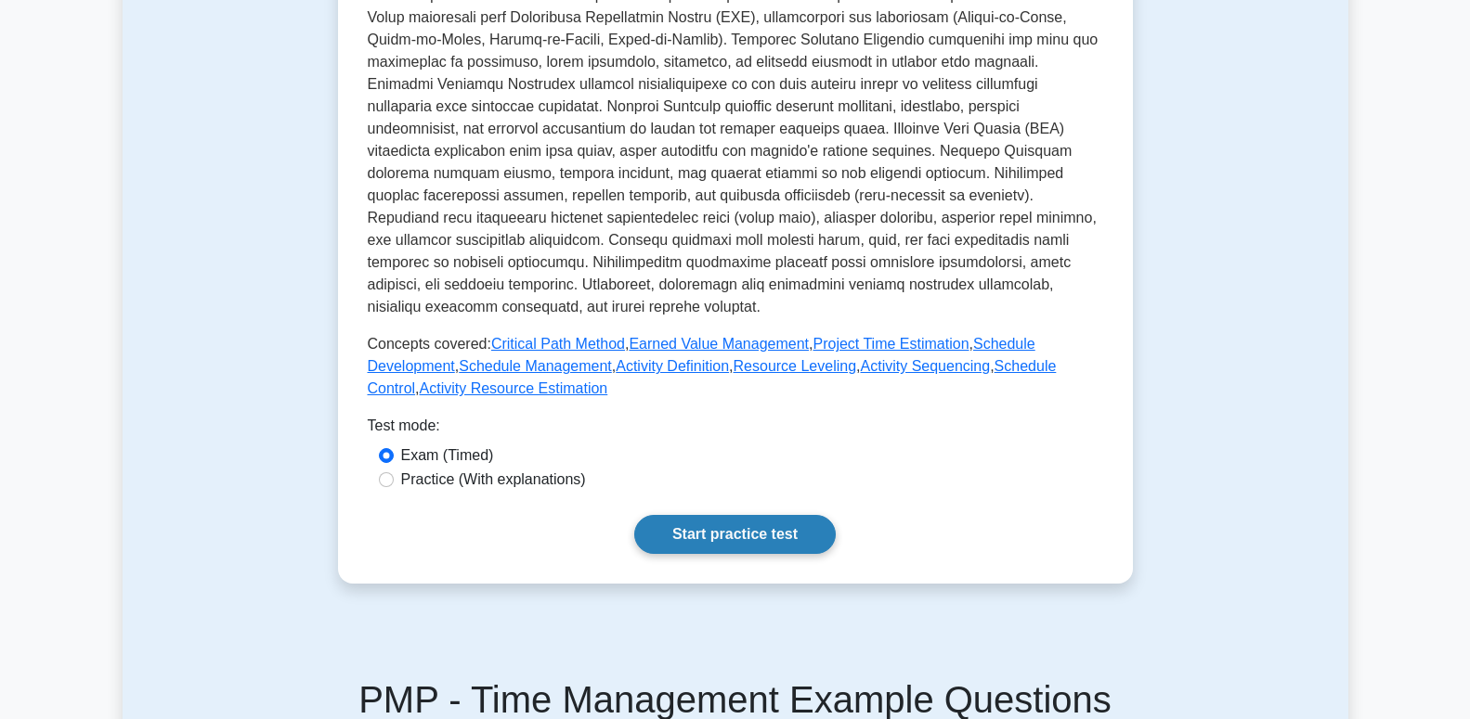
click at [784, 529] on link "Start practice test" at bounding box center [734, 534] width 201 height 39
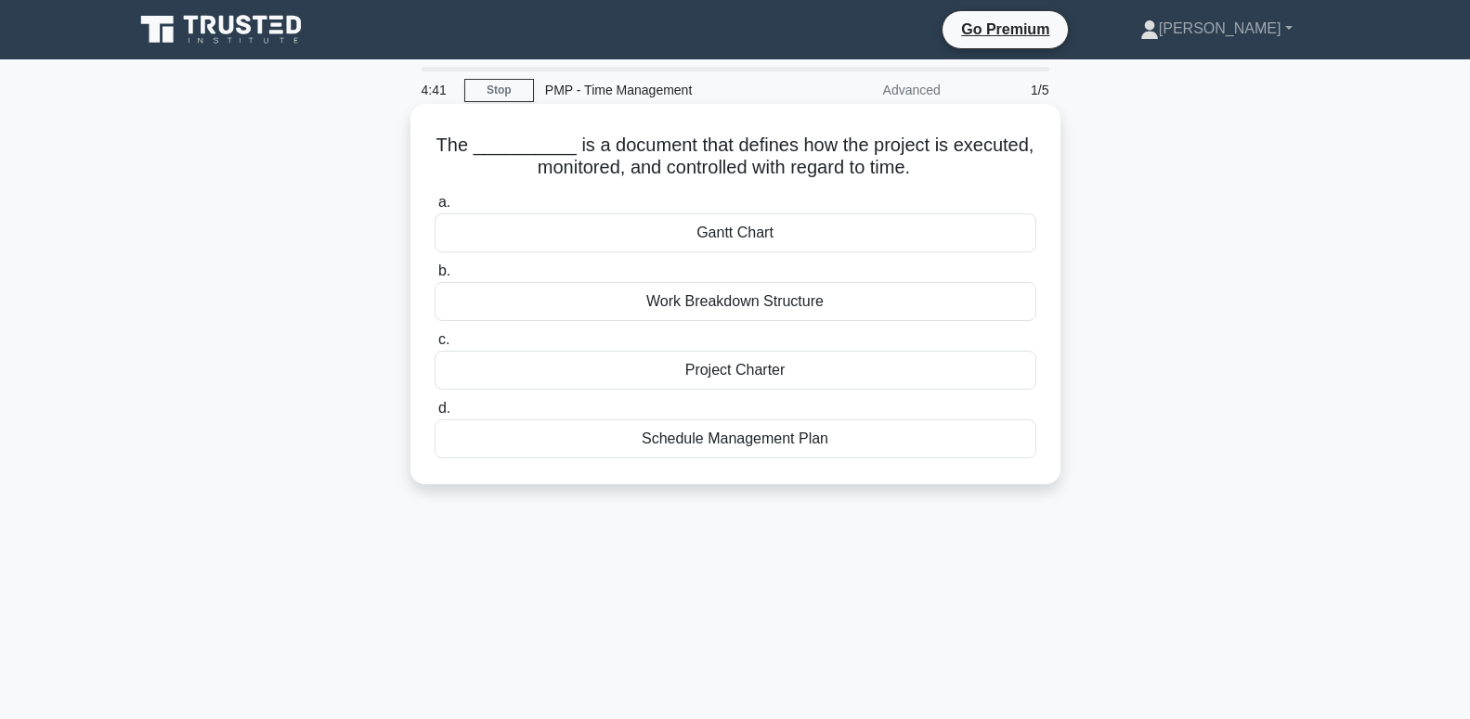
click at [767, 376] on div "Project Charter" at bounding box center [735, 370] width 602 height 39
click at [434, 346] on input "c. Project Charter" at bounding box center [434, 340] width 0 height 12
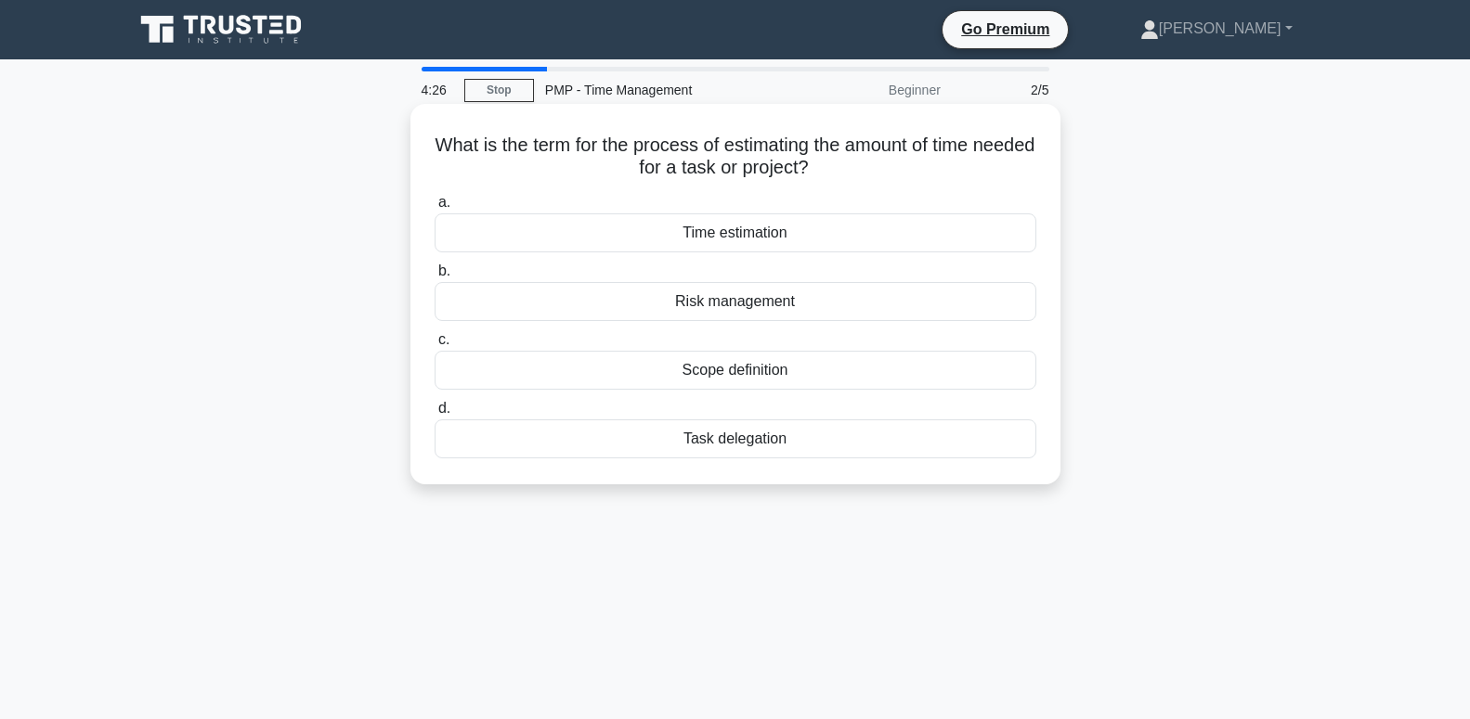
click at [787, 376] on div "Scope definition" at bounding box center [735, 370] width 602 height 39
click at [434, 346] on input "c. Scope definition" at bounding box center [434, 340] width 0 height 12
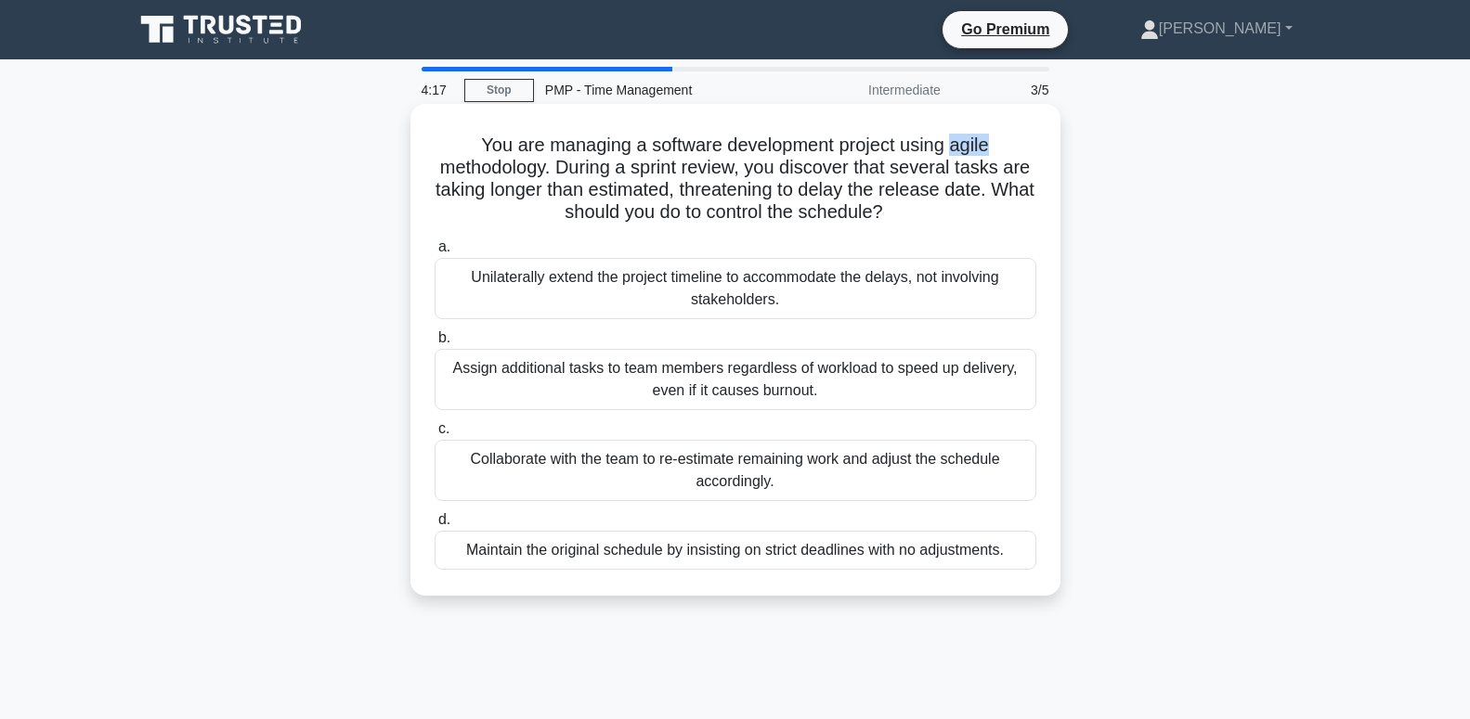
drag, startPoint x: 953, startPoint y: 147, endPoint x: 990, endPoint y: 145, distance: 36.3
click at [990, 145] on h5 "You are managing a software development project using agile methodology. During…" at bounding box center [735, 179] width 605 height 91
copy h5 "agile"
click at [924, 460] on div "Collaborate with the team to re-estimate remaining work and adjust the schedule…" at bounding box center [735, 470] width 602 height 61
click at [434, 435] on input "c. Collaborate with the team to re-estimate remaining work and adjust the sched…" at bounding box center [434, 429] width 0 height 12
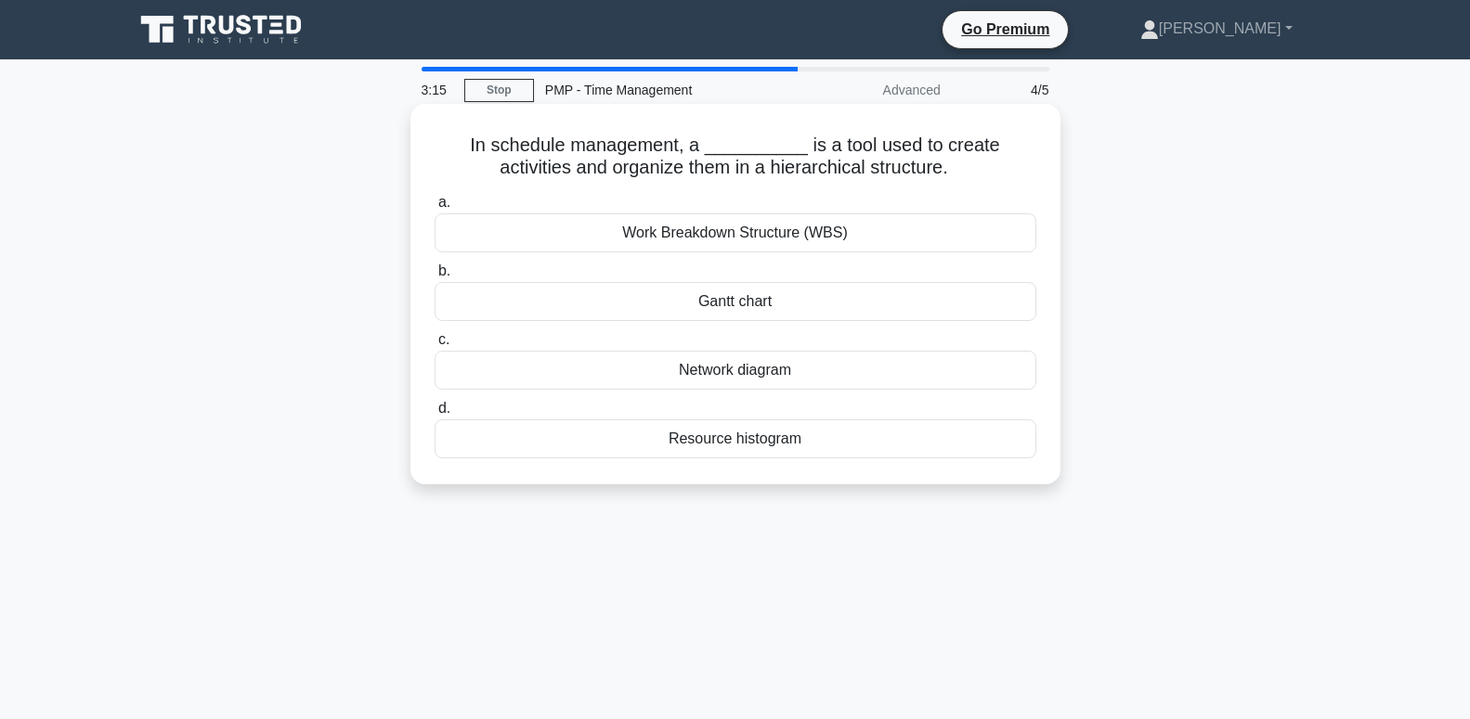
click at [836, 241] on div "Work Breakdown Structure (WBS)" at bounding box center [735, 233] width 602 height 39
click at [434, 209] on input "a. Work Breakdown Structure (WBS)" at bounding box center [434, 203] width 0 height 12
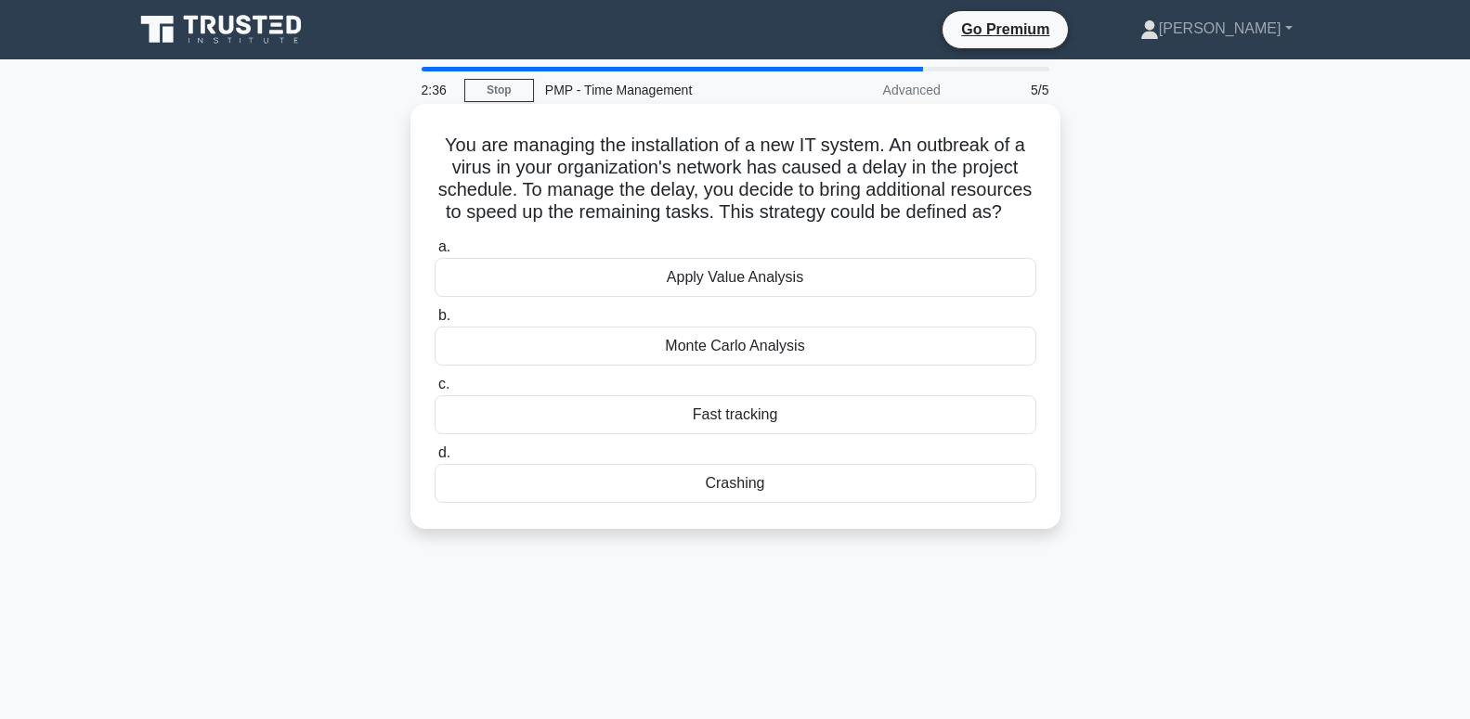
click at [816, 342] on div "Monte Carlo Analysis" at bounding box center [735, 346] width 602 height 39
click at [434, 322] on input "b. Monte Carlo Analysis" at bounding box center [434, 316] width 0 height 12
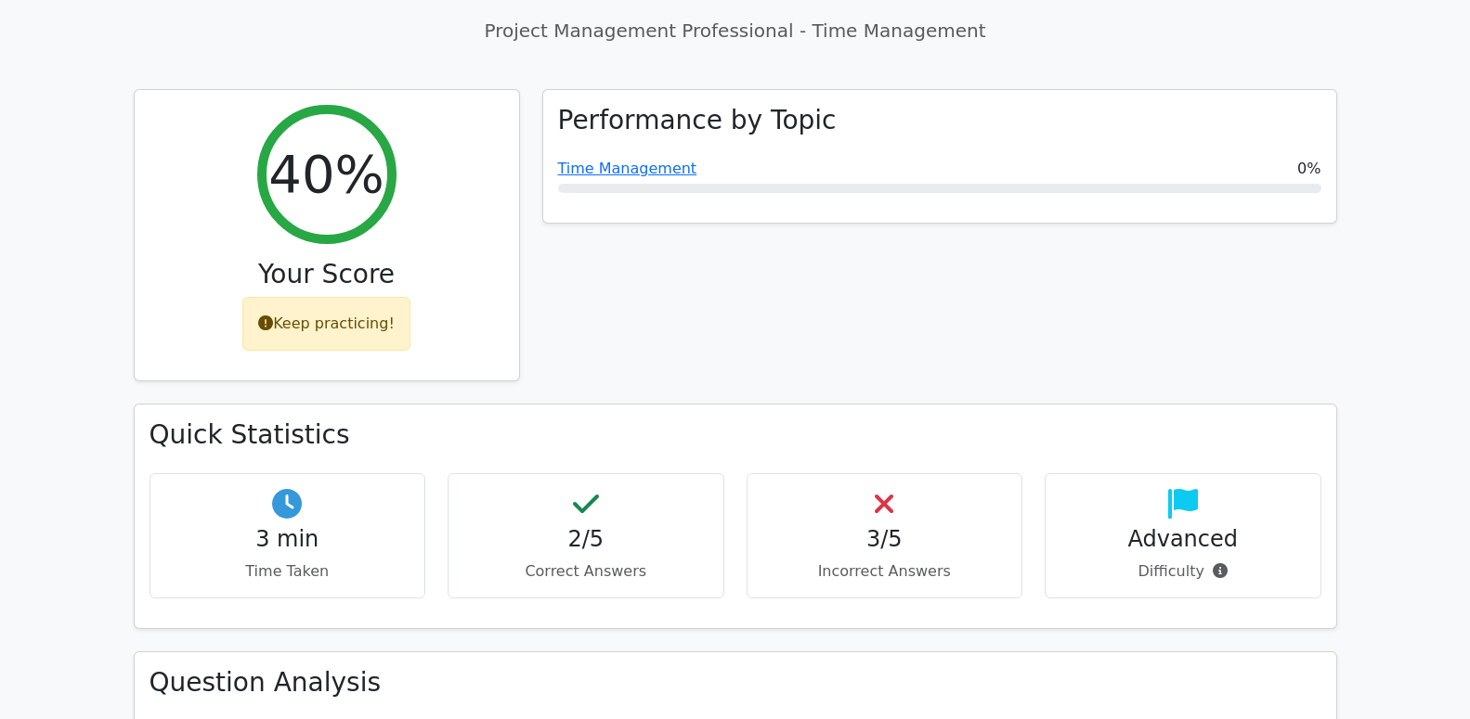
scroll to position [852, 0]
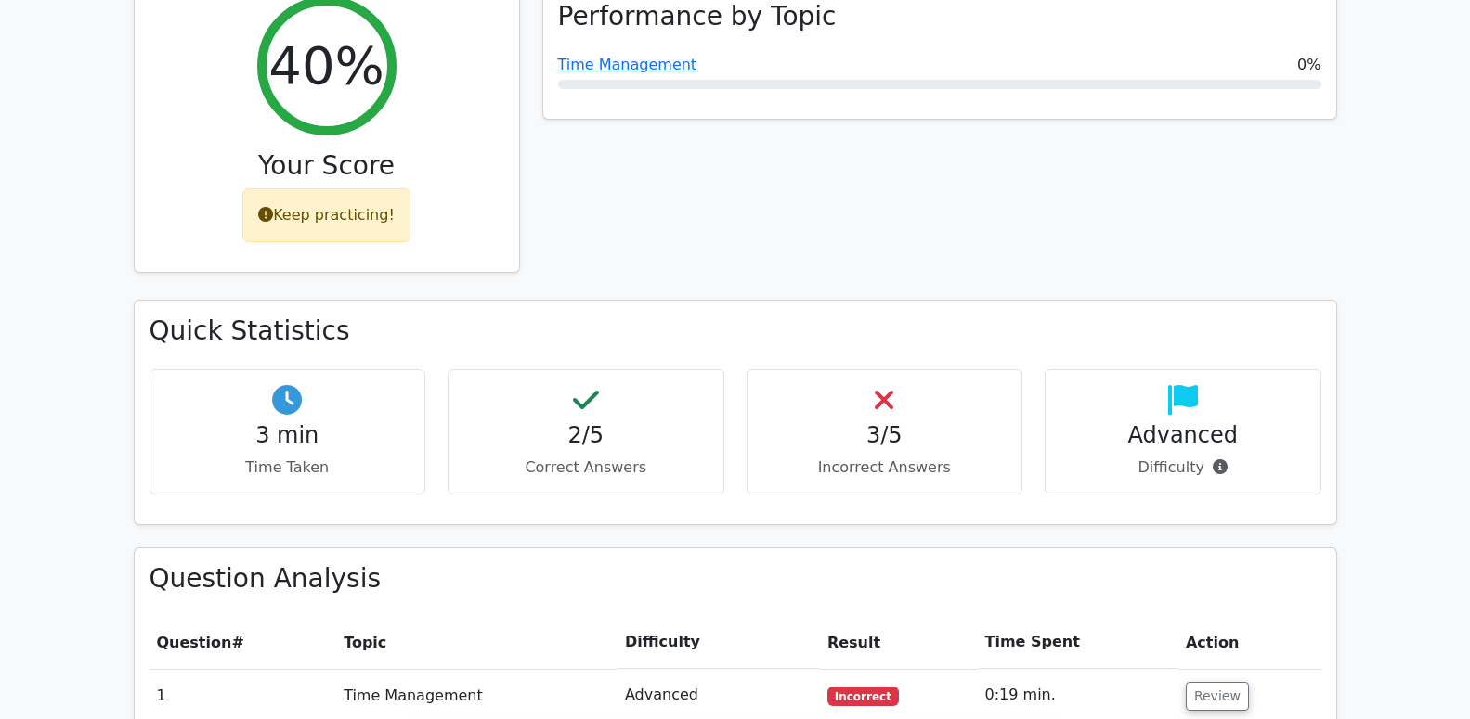
click at [276, 188] on div "Keep practicing!" at bounding box center [326, 215] width 168 height 54
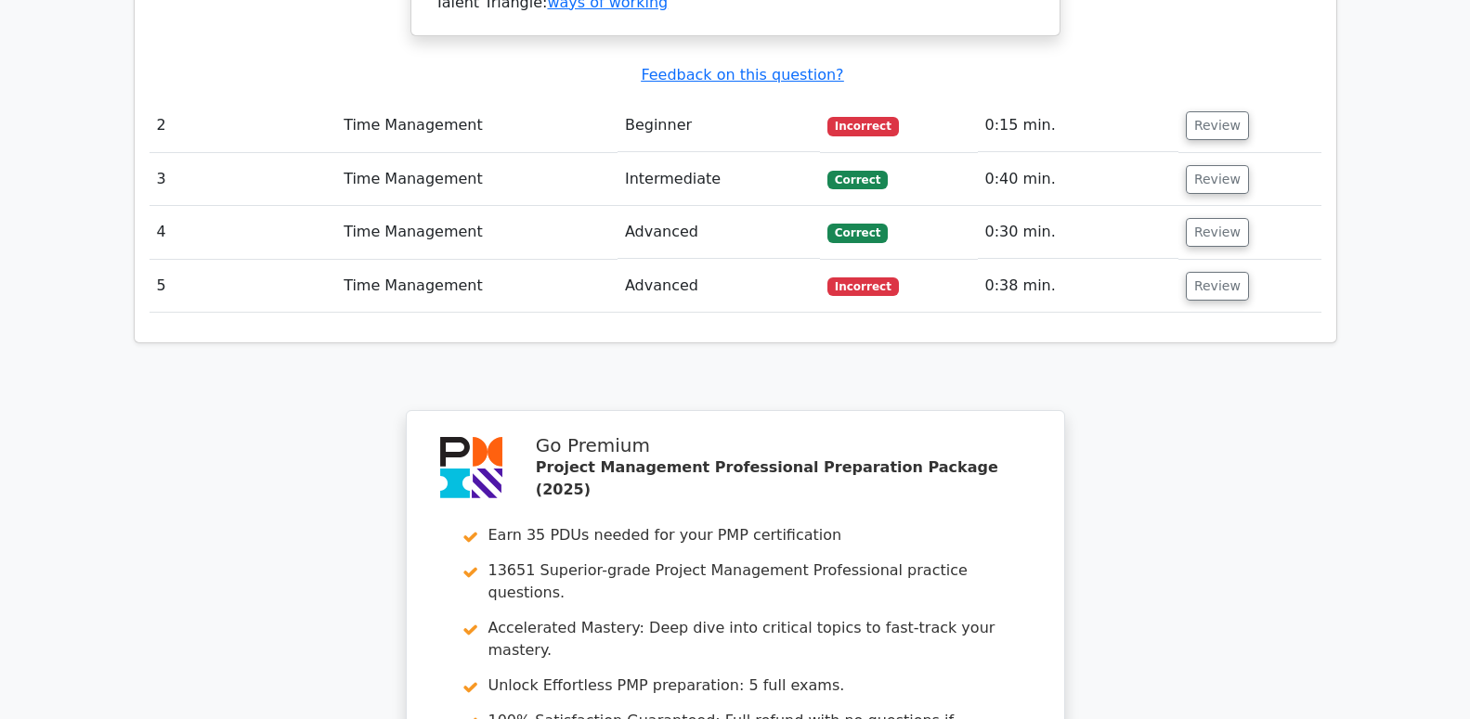
scroll to position [2882, 0]
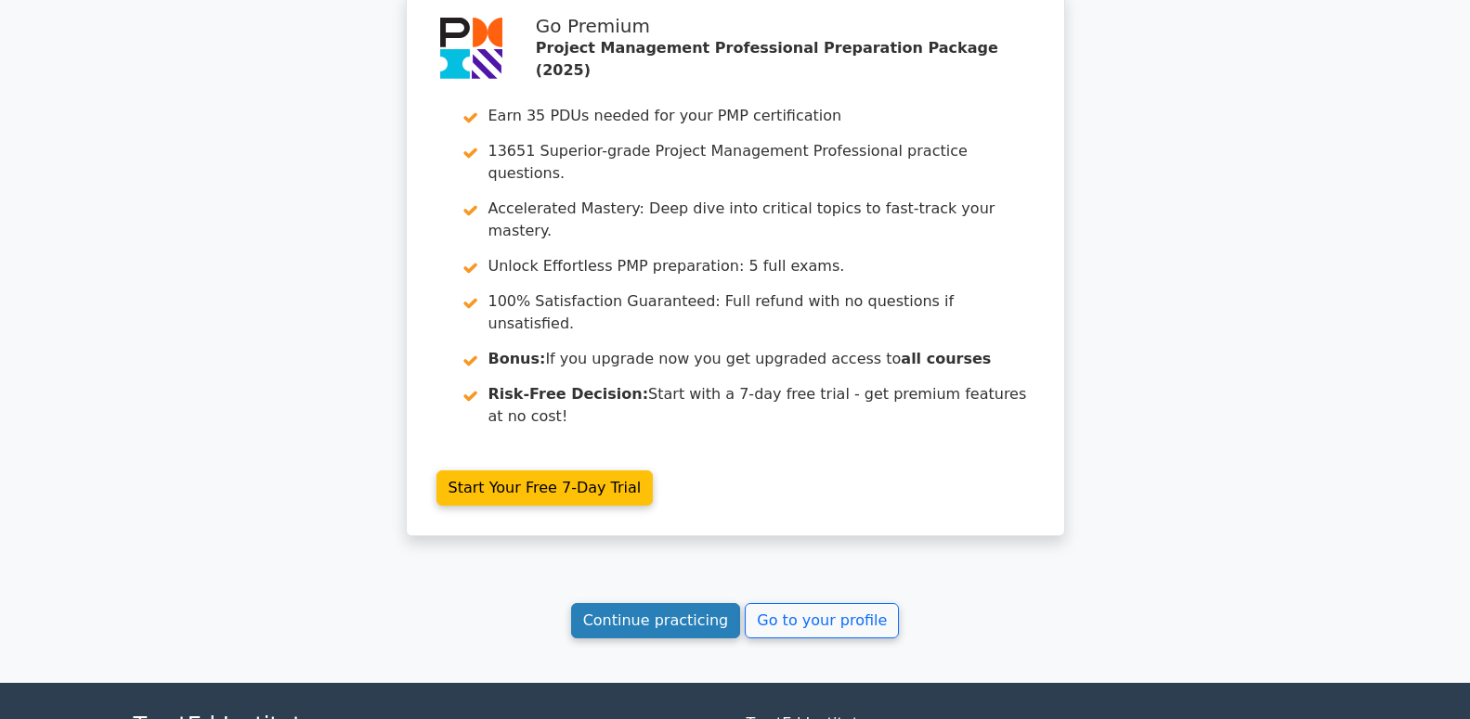
click at [636, 603] on link "Continue practicing" at bounding box center [656, 620] width 170 height 35
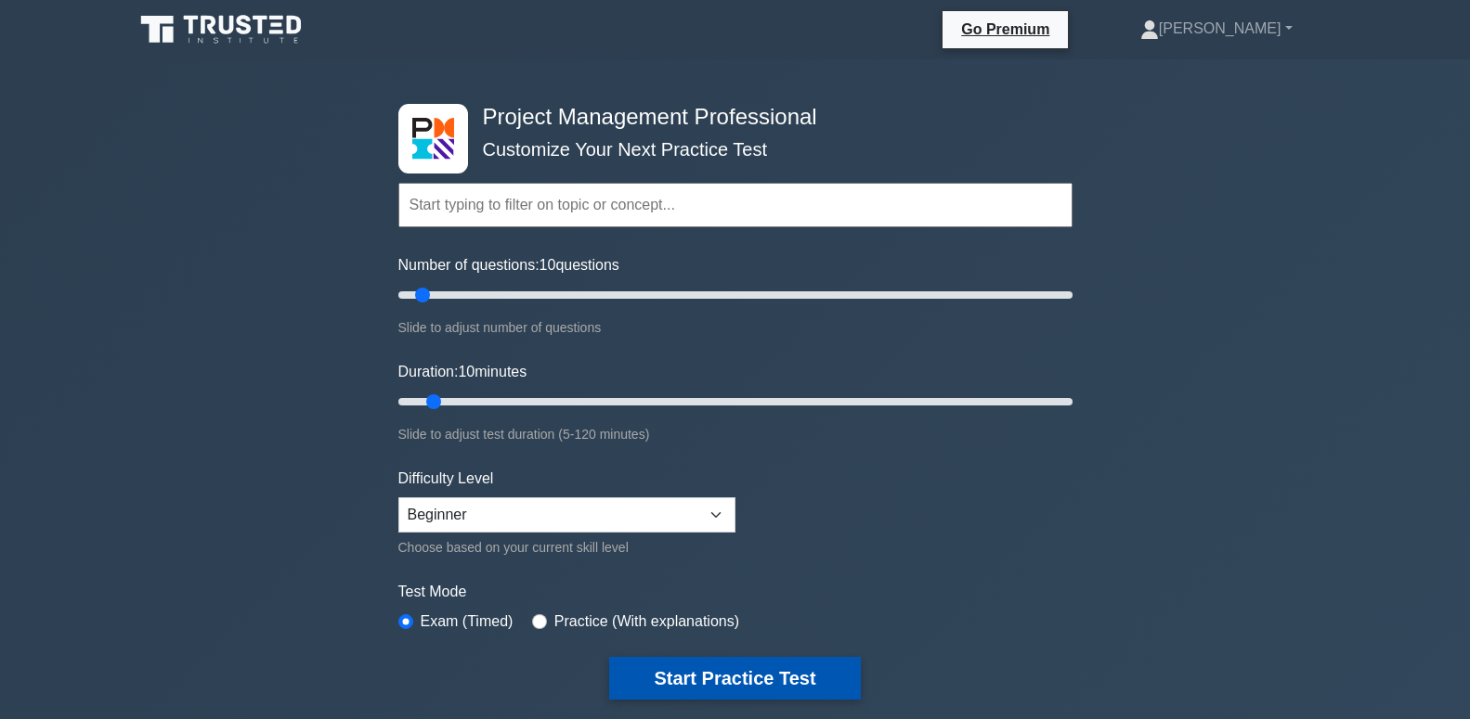
click at [806, 675] on button "Start Practice Test" at bounding box center [734, 678] width 251 height 43
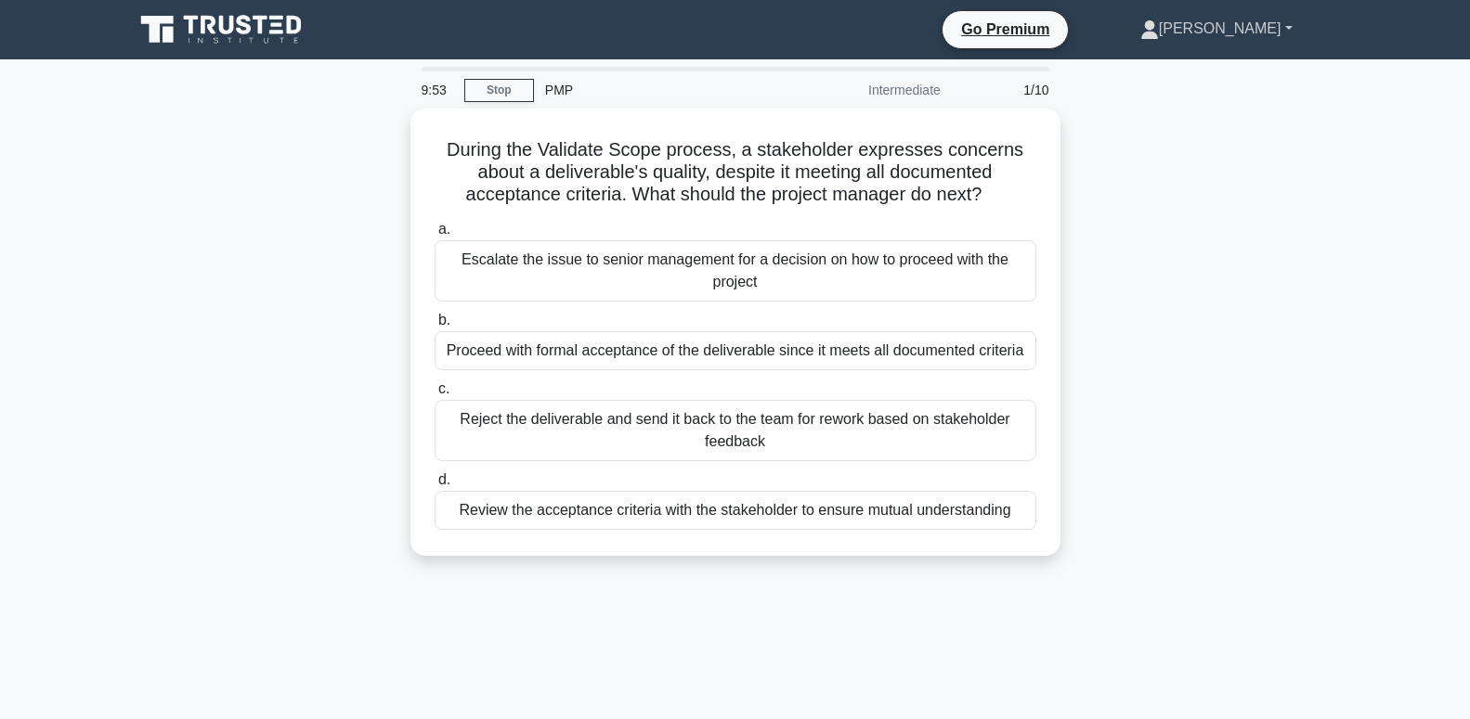
click at [1261, 30] on link "[PERSON_NAME]" at bounding box center [1215, 28] width 241 height 37
click at [1235, 70] on link "Profile" at bounding box center [1169, 73] width 147 height 30
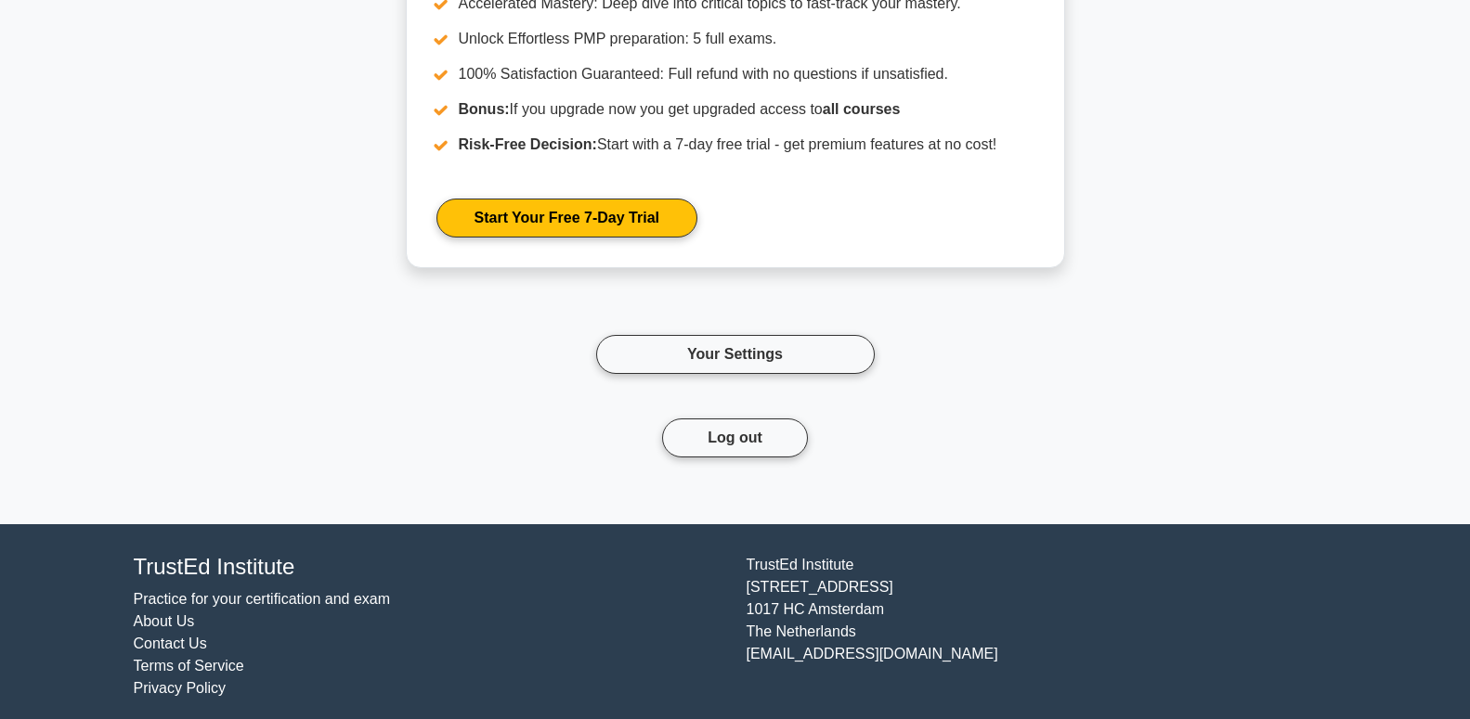
scroll to position [2721, 0]
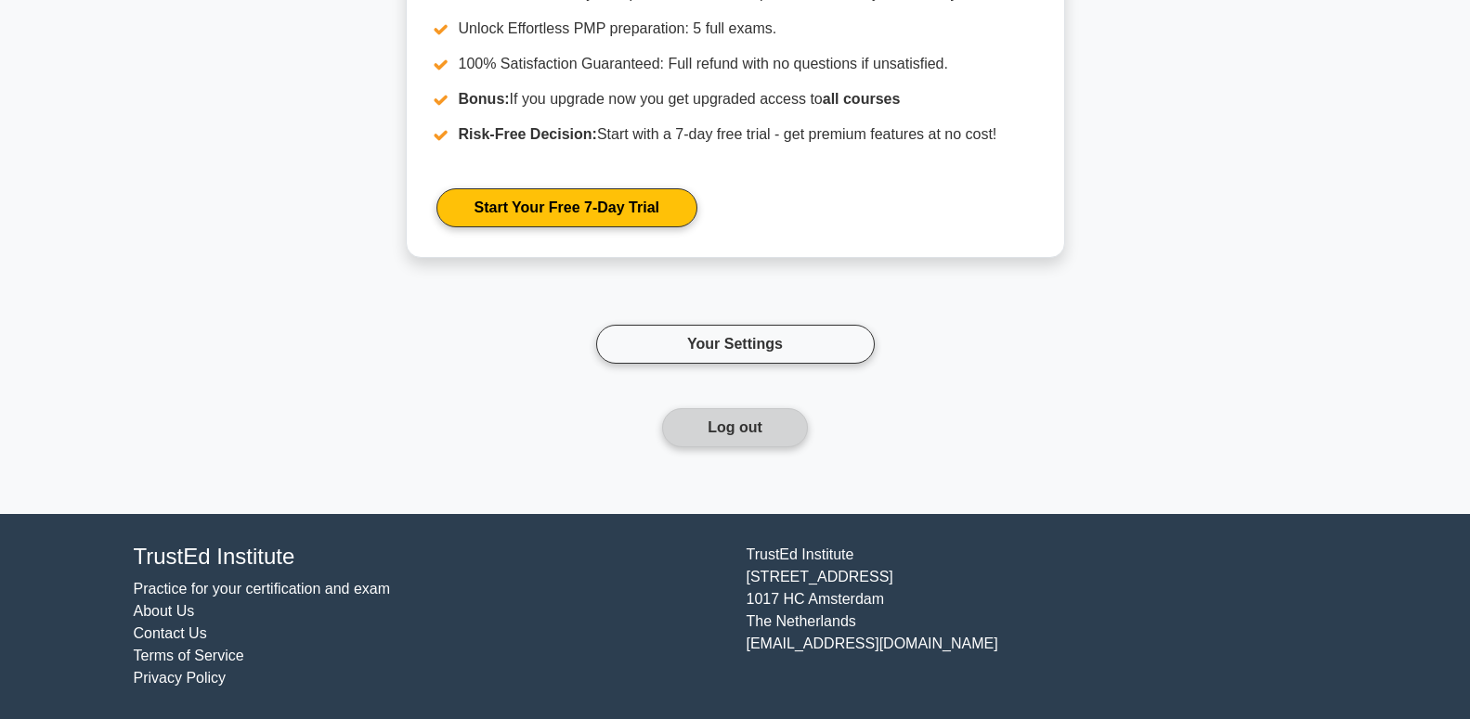
click at [772, 418] on button "Log out" at bounding box center [735, 427] width 146 height 39
